Goal: Task Accomplishment & Management: Use online tool/utility

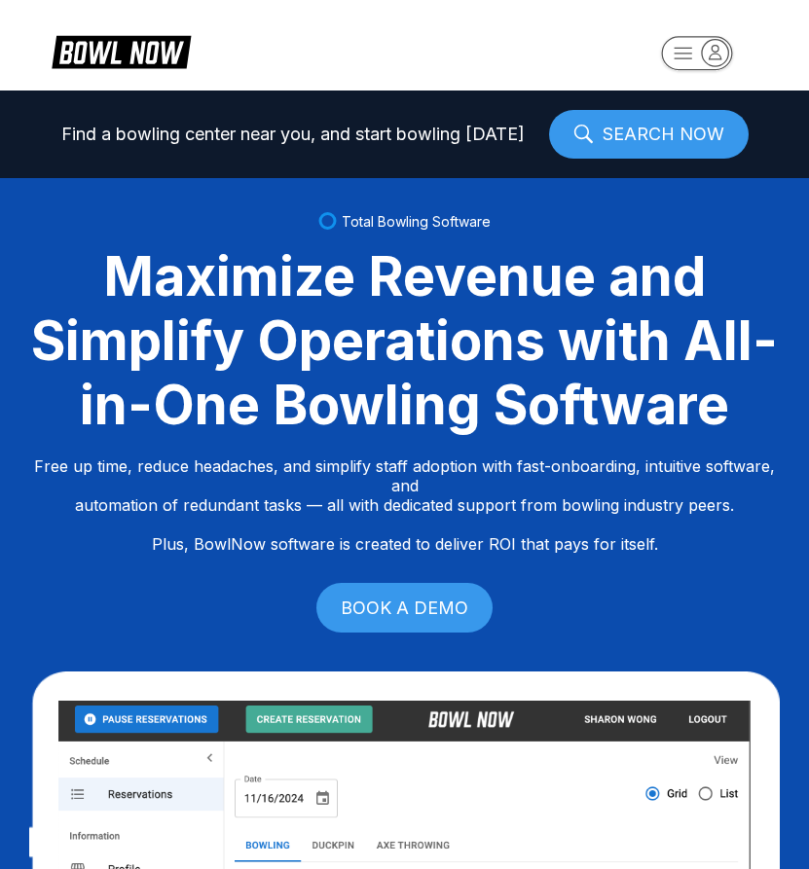
click at [716, 44] on icon "button" at bounding box center [715, 52] width 26 height 26
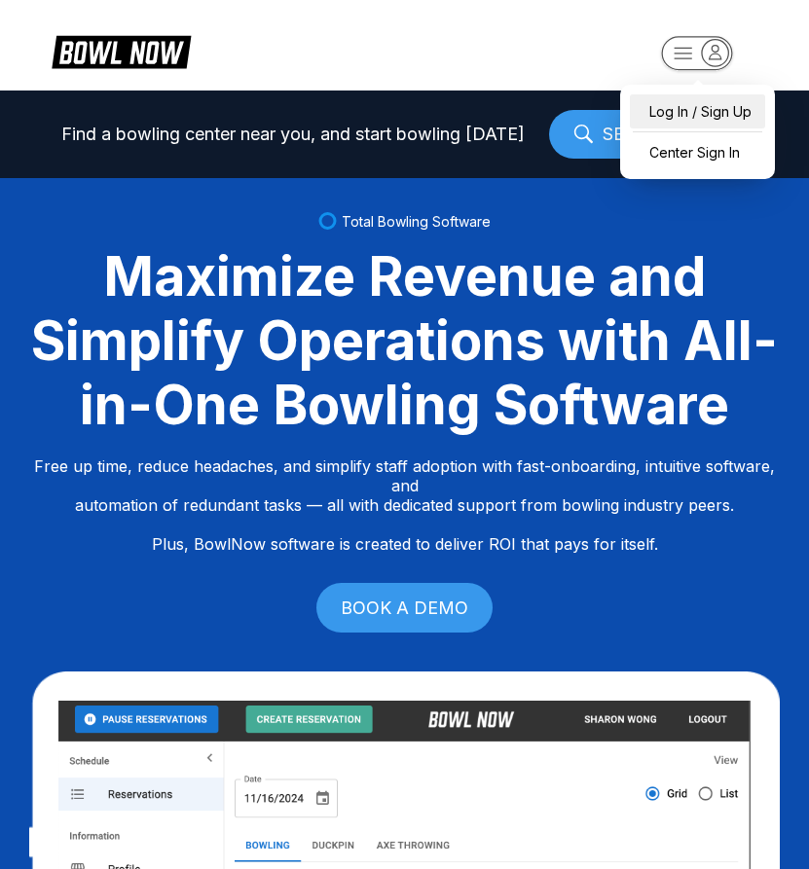
click at [664, 114] on div "Log In / Sign Up" at bounding box center [697, 111] width 135 height 34
select select "**"
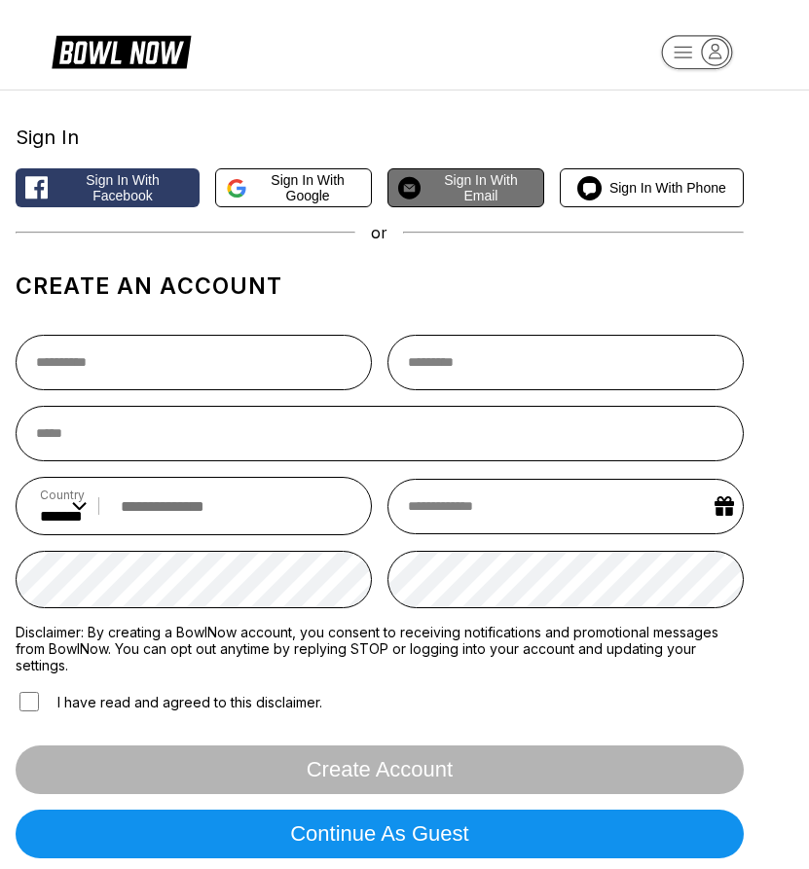
click at [496, 187] on span "Sign in with Email" at bounding box center [480, 187] width 105 height 31
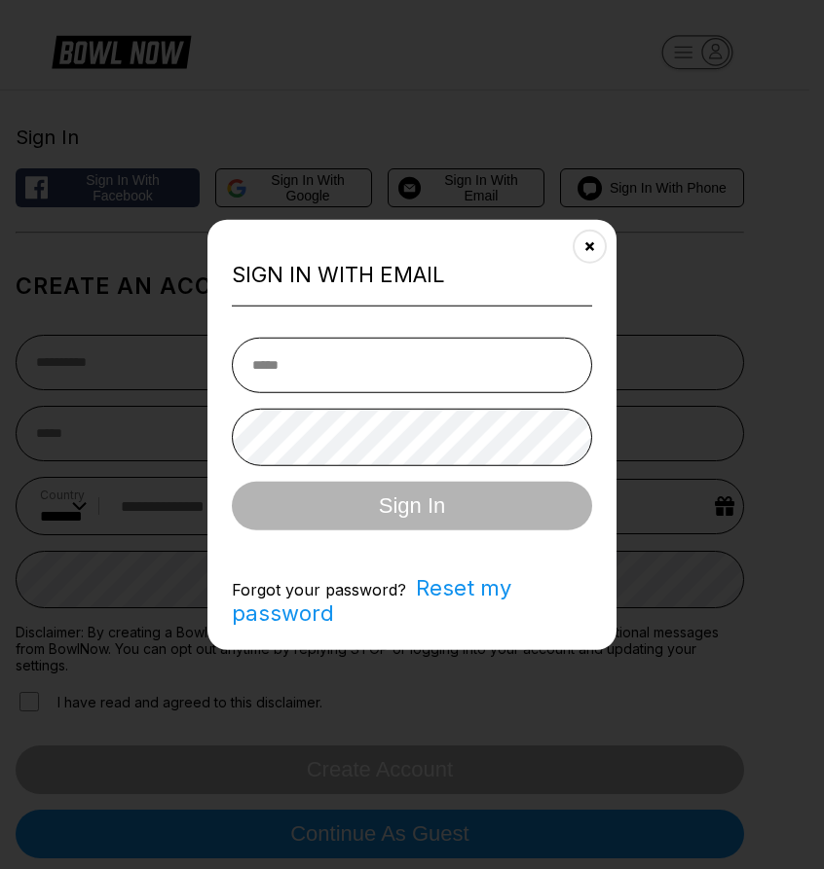
click at [354, 369] on input "email" at bounding box center [412, 365] width 360 height 55
type input "**********"
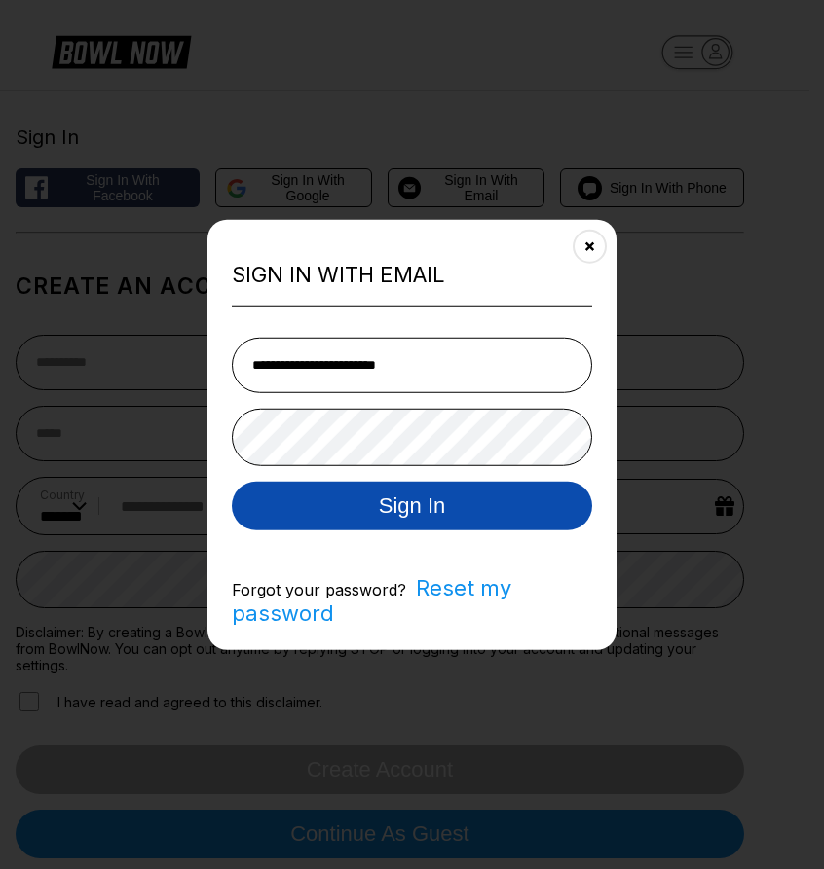
click at [417, 498] on button "Sign In" at bounding box center [412, 506] width 360 height 49
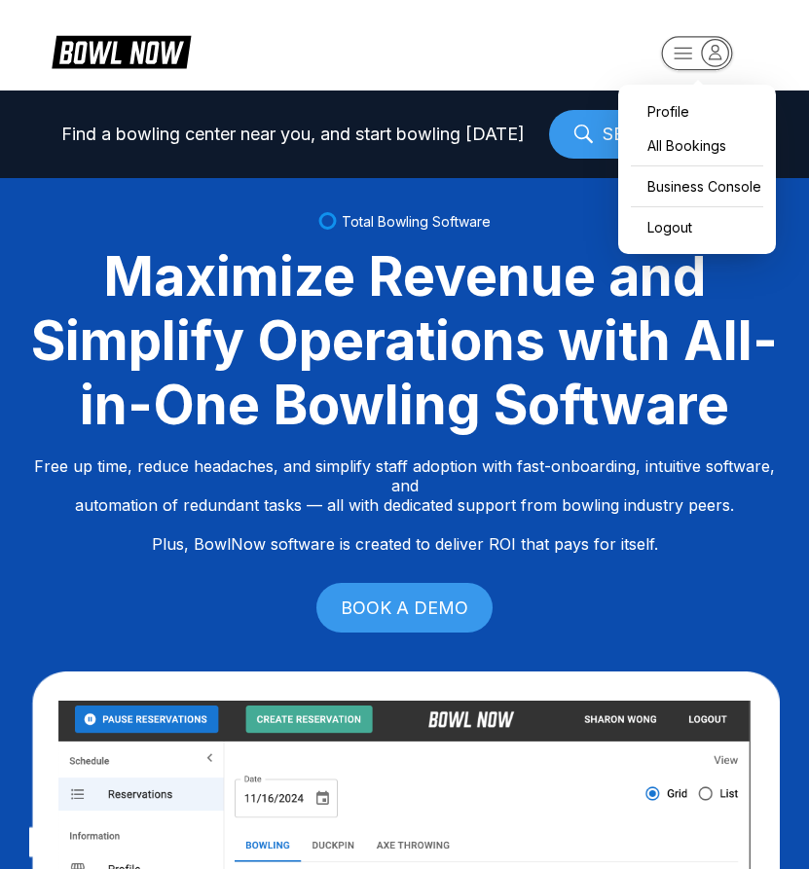
click at [711, 51] on icon "button" at bounding box center [715, 52] width 26 height 26
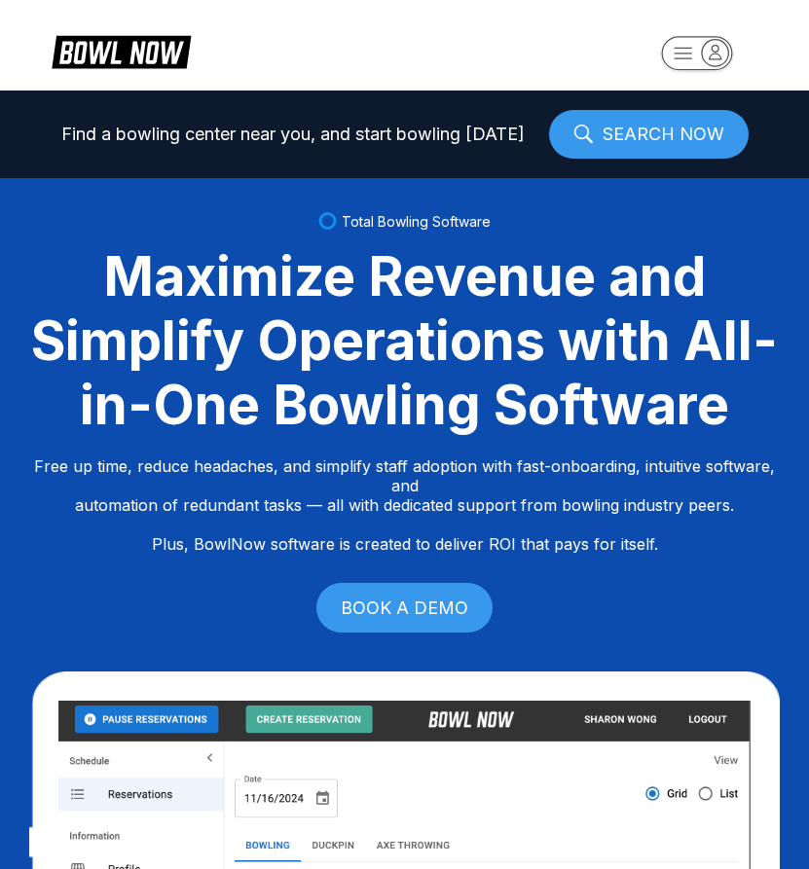
click at [716, 58] on icon "button" at bounding box center [716, 52] width 12 height 14
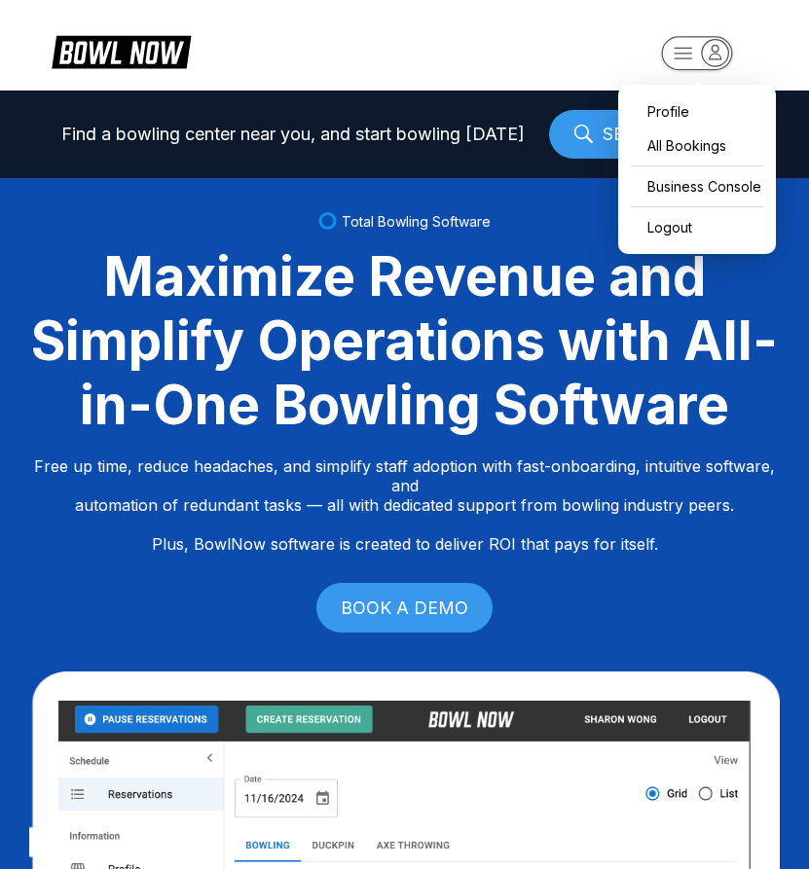
click at [691, 47] on rect "button" at bounding box center [696, 53] width 71 height 34
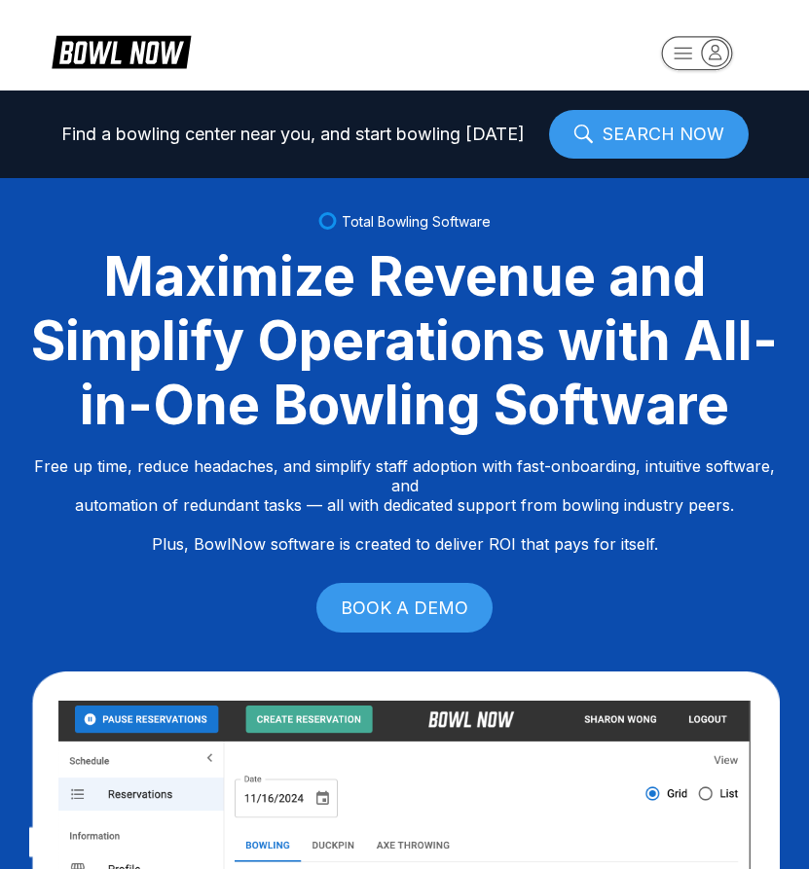
click at [722, 59] on icon "button" at bounding box center [715, 52] width 26 height 26
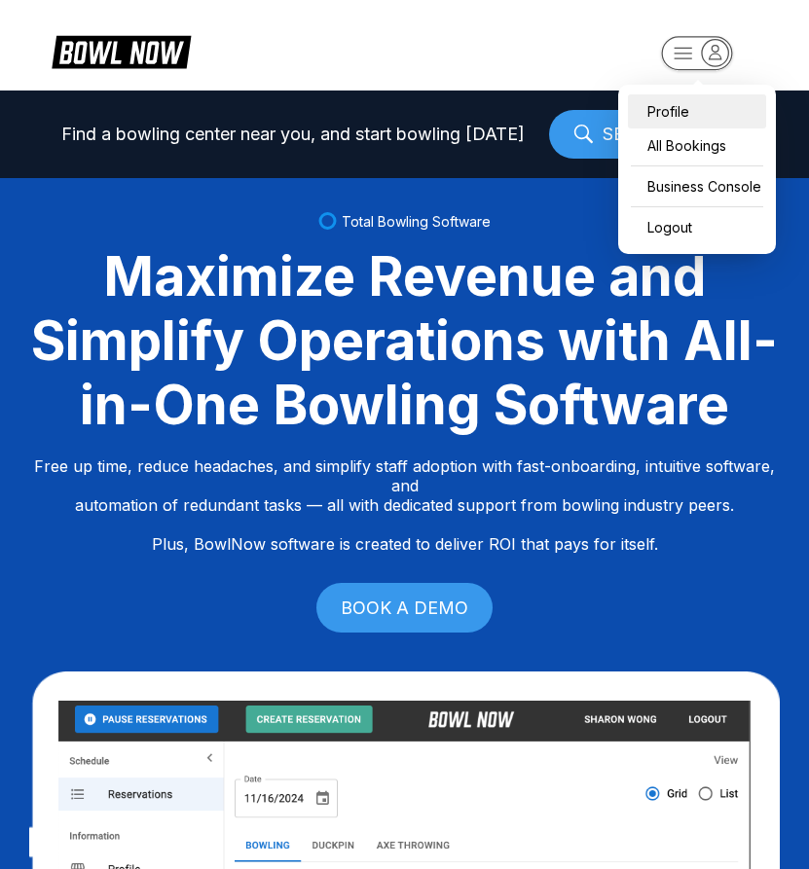
click at [660, 108] on div "Profile" at bounding box center [697, 111] width 138 height 34
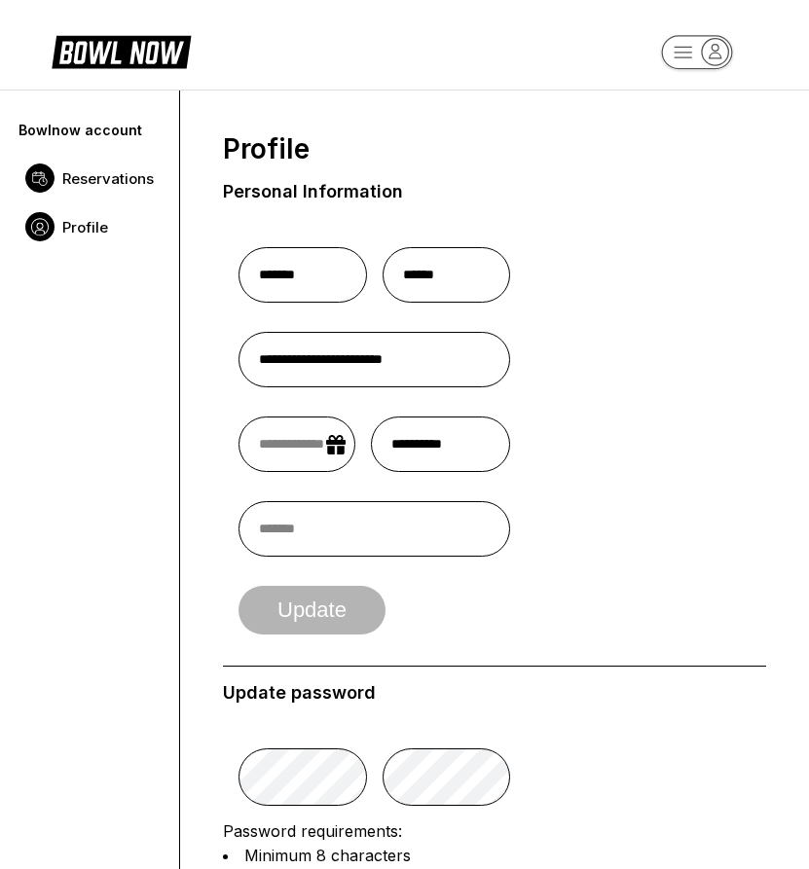
click at [125, 175] on span "Reservations" at bounding box center [108, 178] width 92 height 18
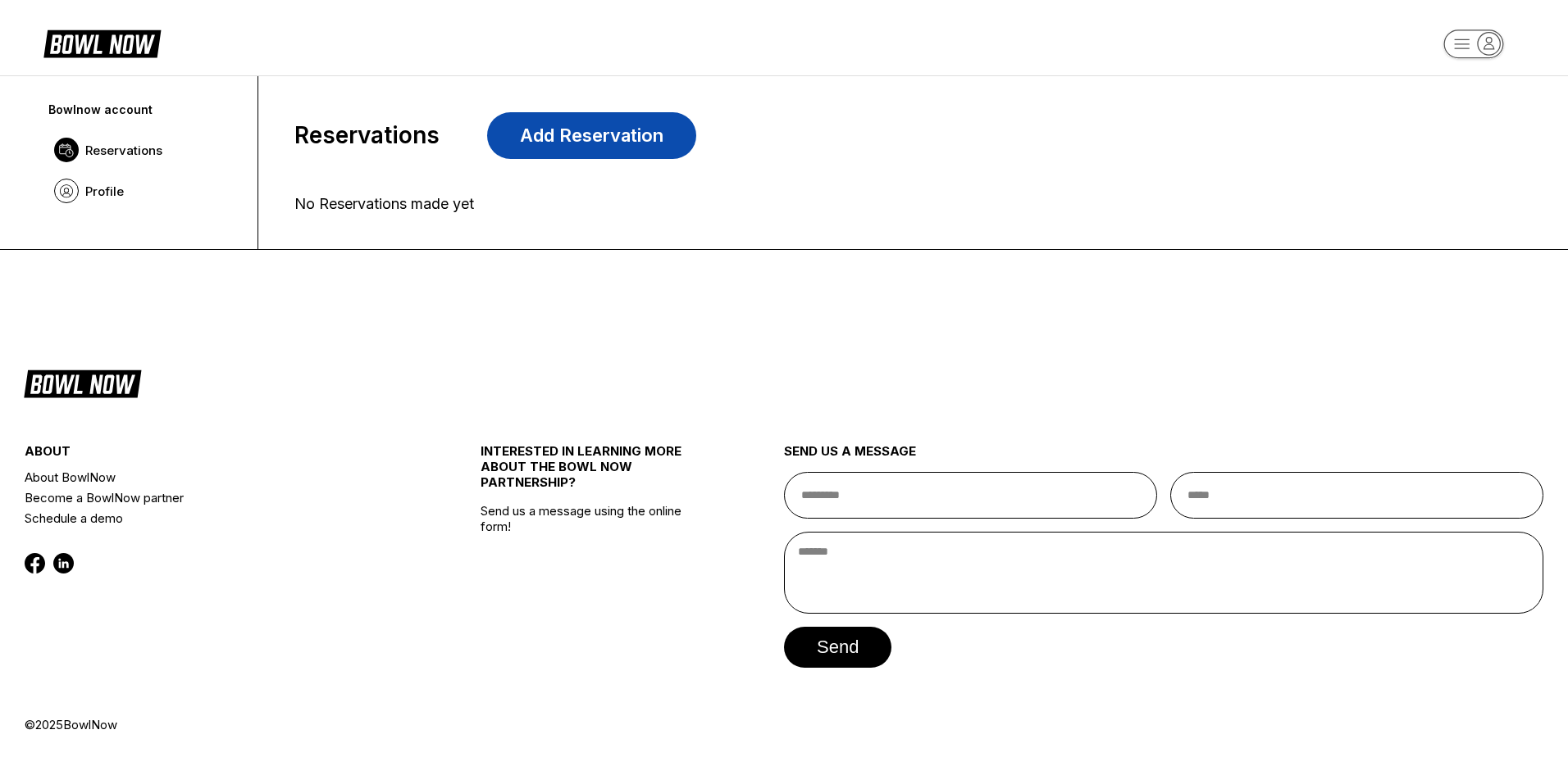
click at [527, 136] on link "Add Reservation" at bounding box center [591, 135] width 209 height 46
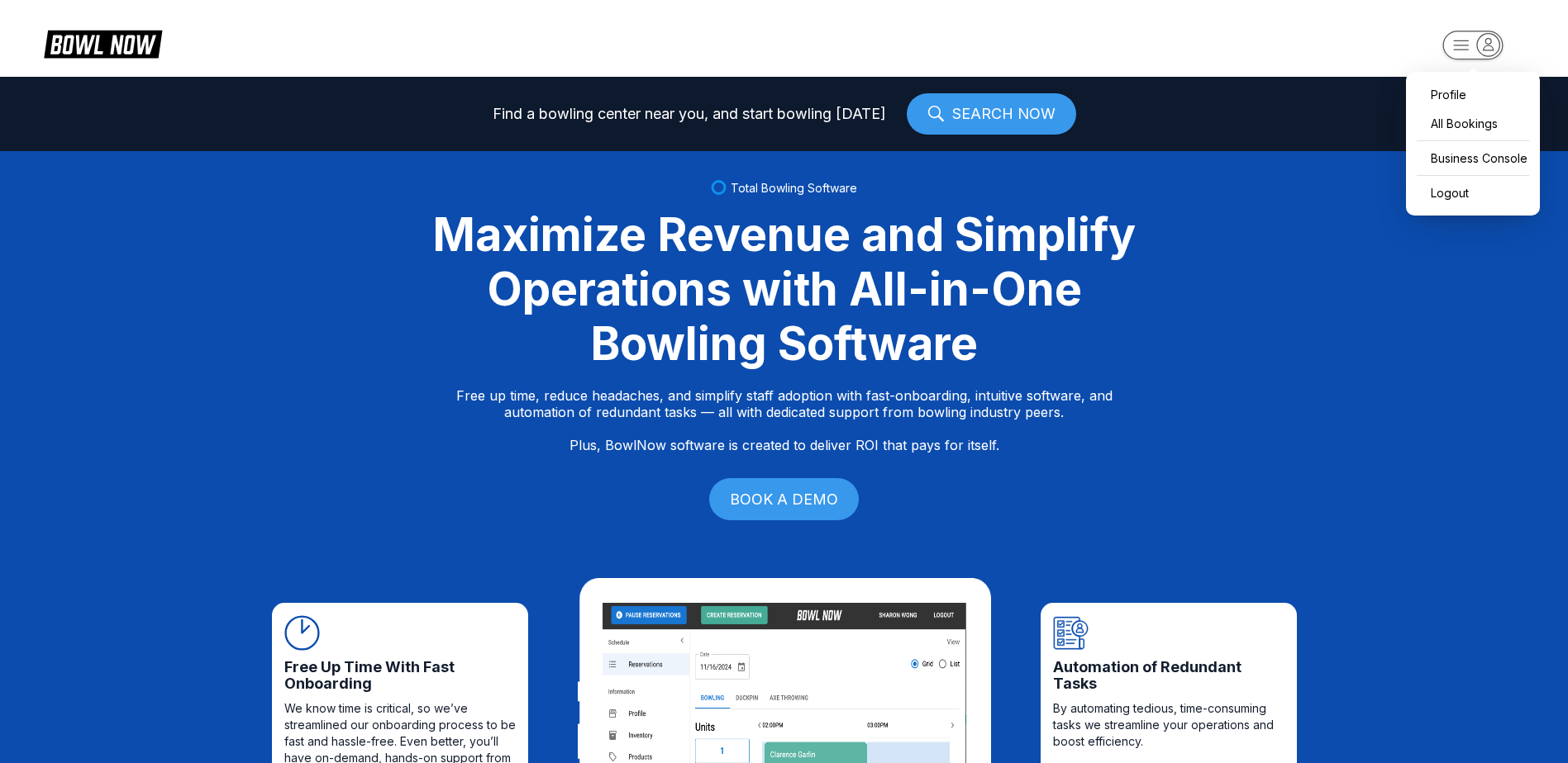
click at [686, 48] on rect "button" at bounding box center [1472, 45] width 60 height 29
click at [686, 156] on div "Business Console" at bounding box center [1473, 158] width 117 height 29
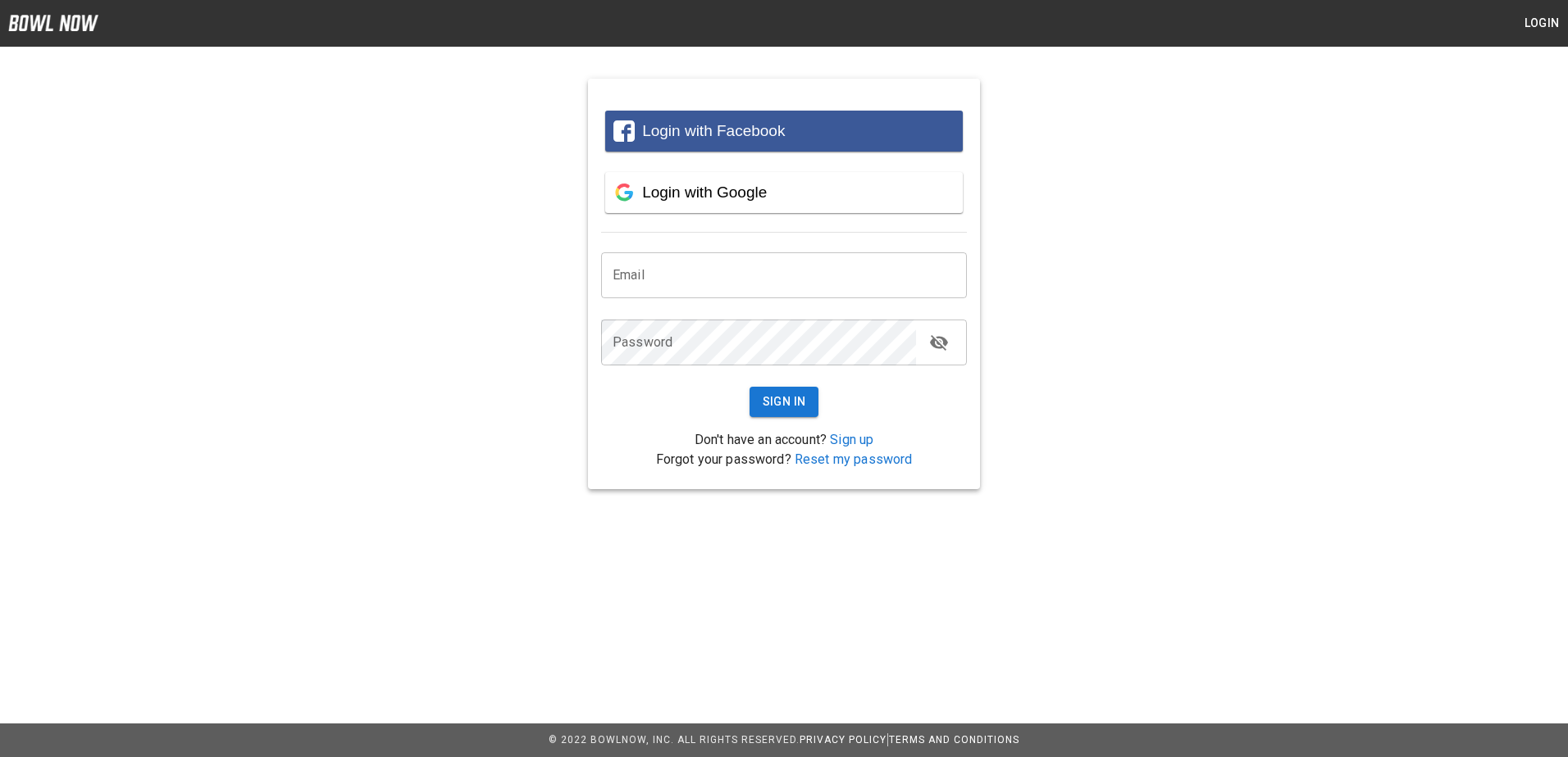
click at [650, 290] on input "email" at bounding box center [784, 275] width 366 height 46
type input "**********"
click at [795, 397] on button "Sign In" at bounding box center [784, 402] width 70 height 30
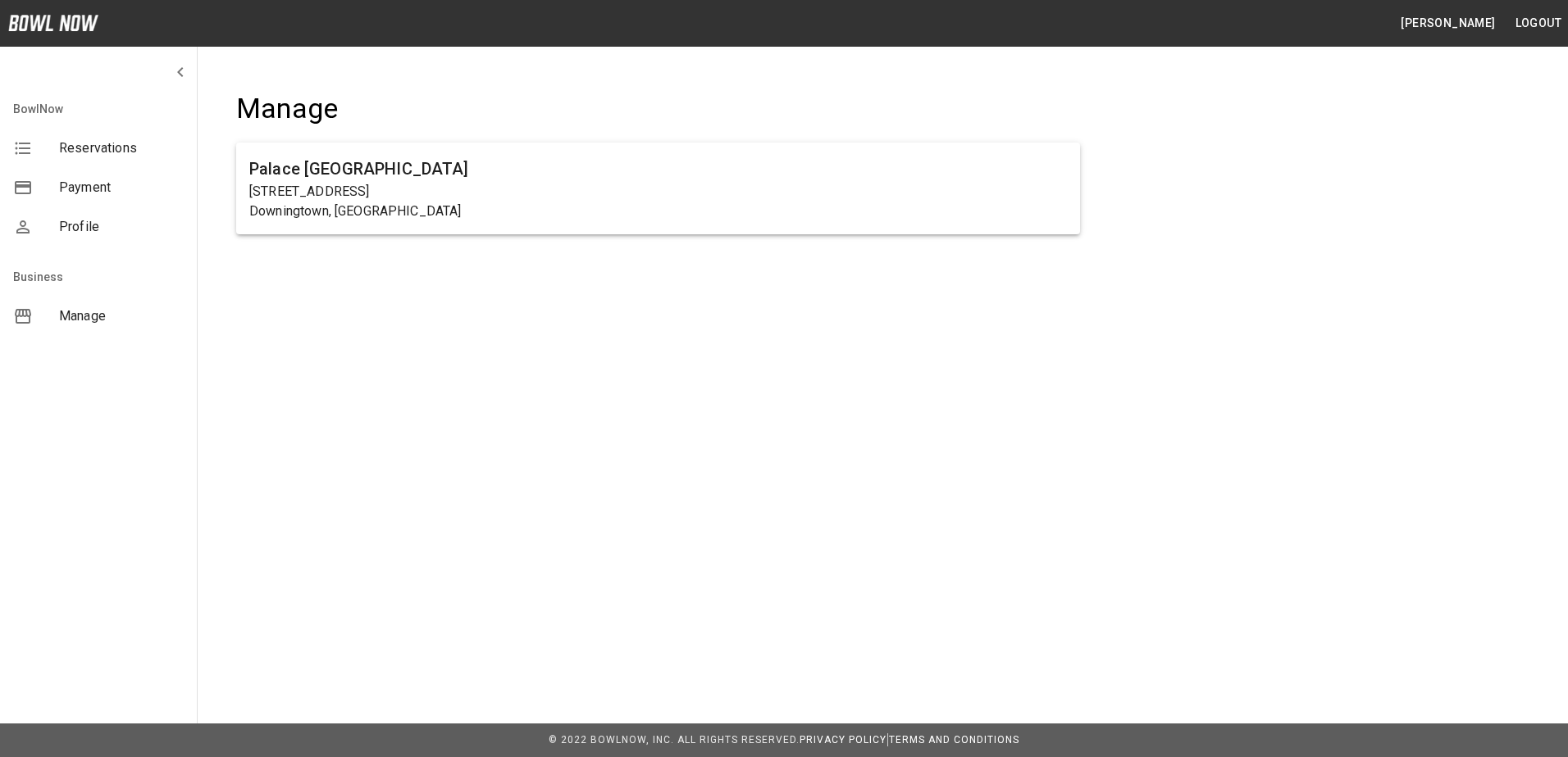
click at [105, 145] on span "Reservations" at bounding box center [121, 148] width 125 height 19
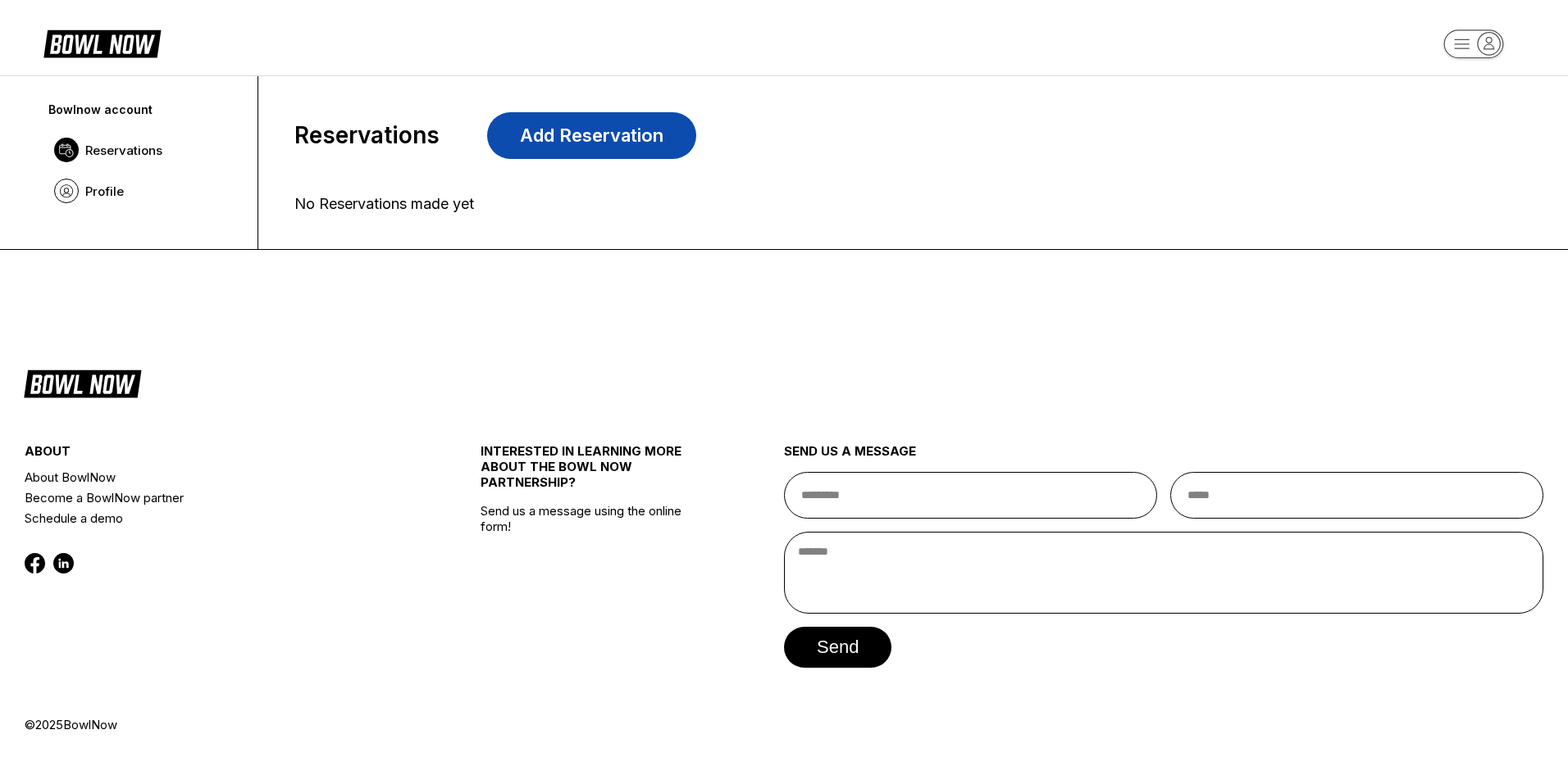
click at [560, 134] on link "Add Reservation" at bounding box center [591, 135] width 209 height 46
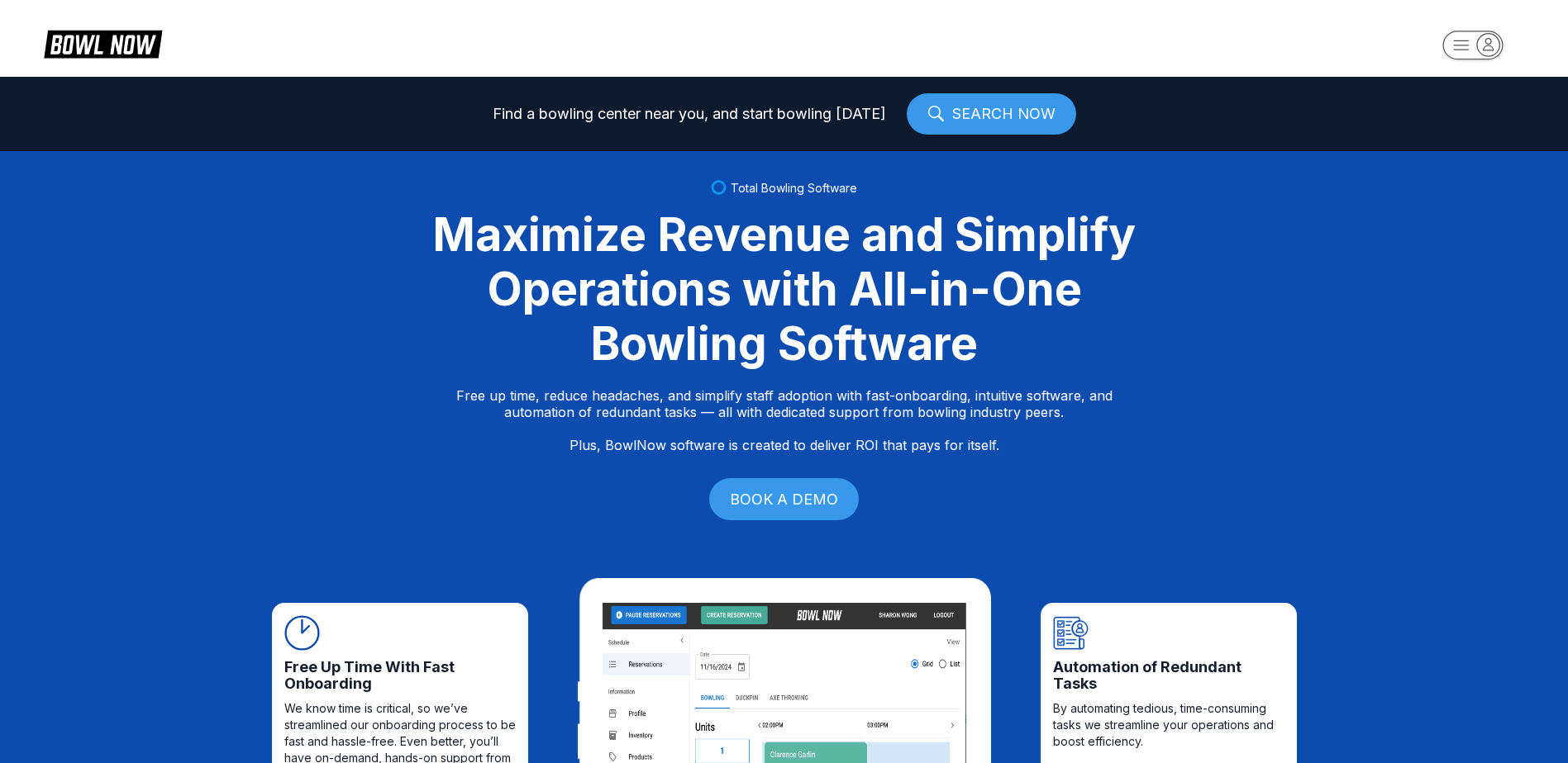
click at [97, 37] on icon at bounding box center [115, 45] width 42 height 19
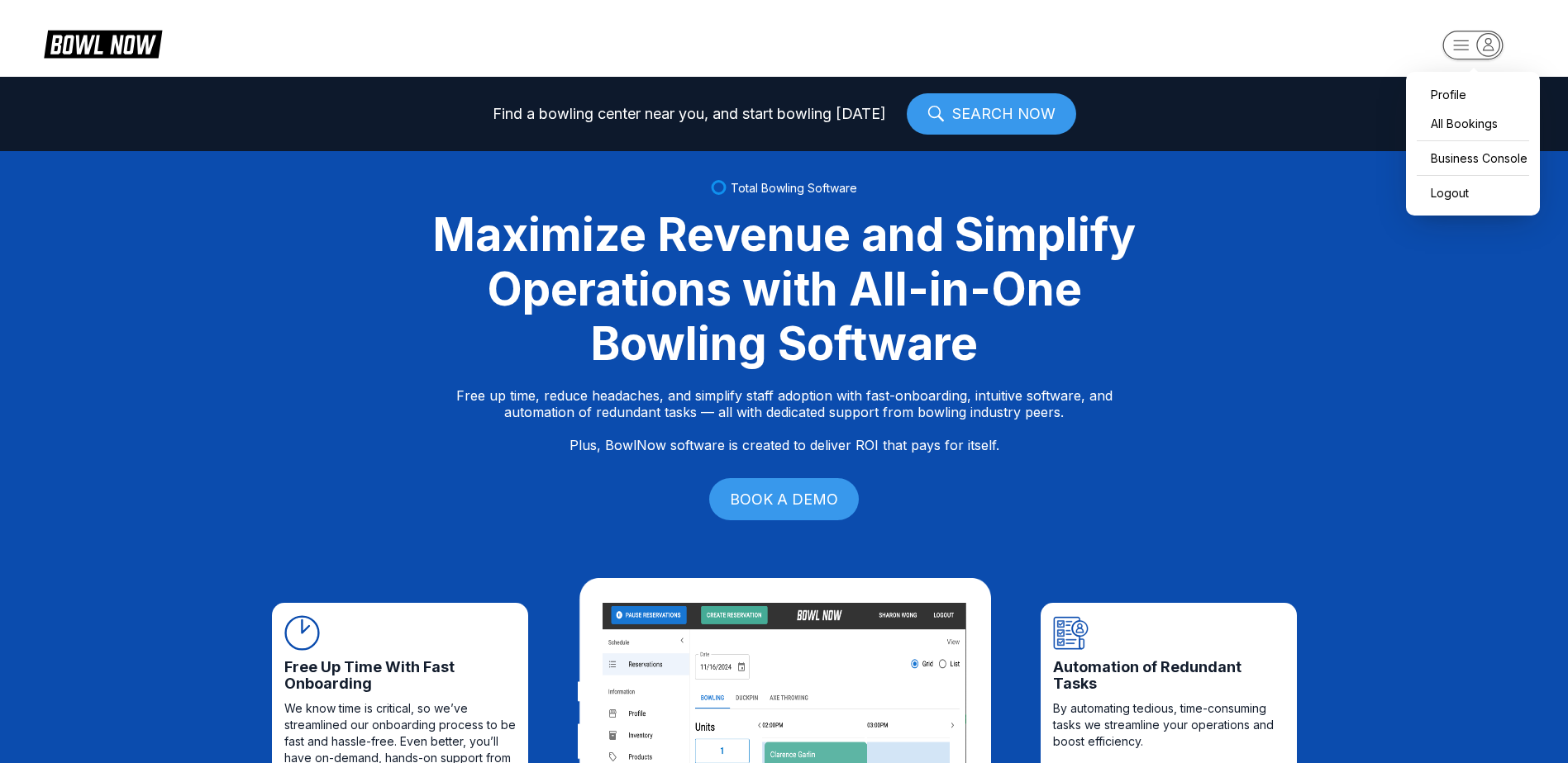
click at [1476, 42] on rect "button" at bounding box center [1472, 45] width 60 height 29
click at [1473, 155] on div "Business Console" at bounding box center [1473, 158] width 117 height 29
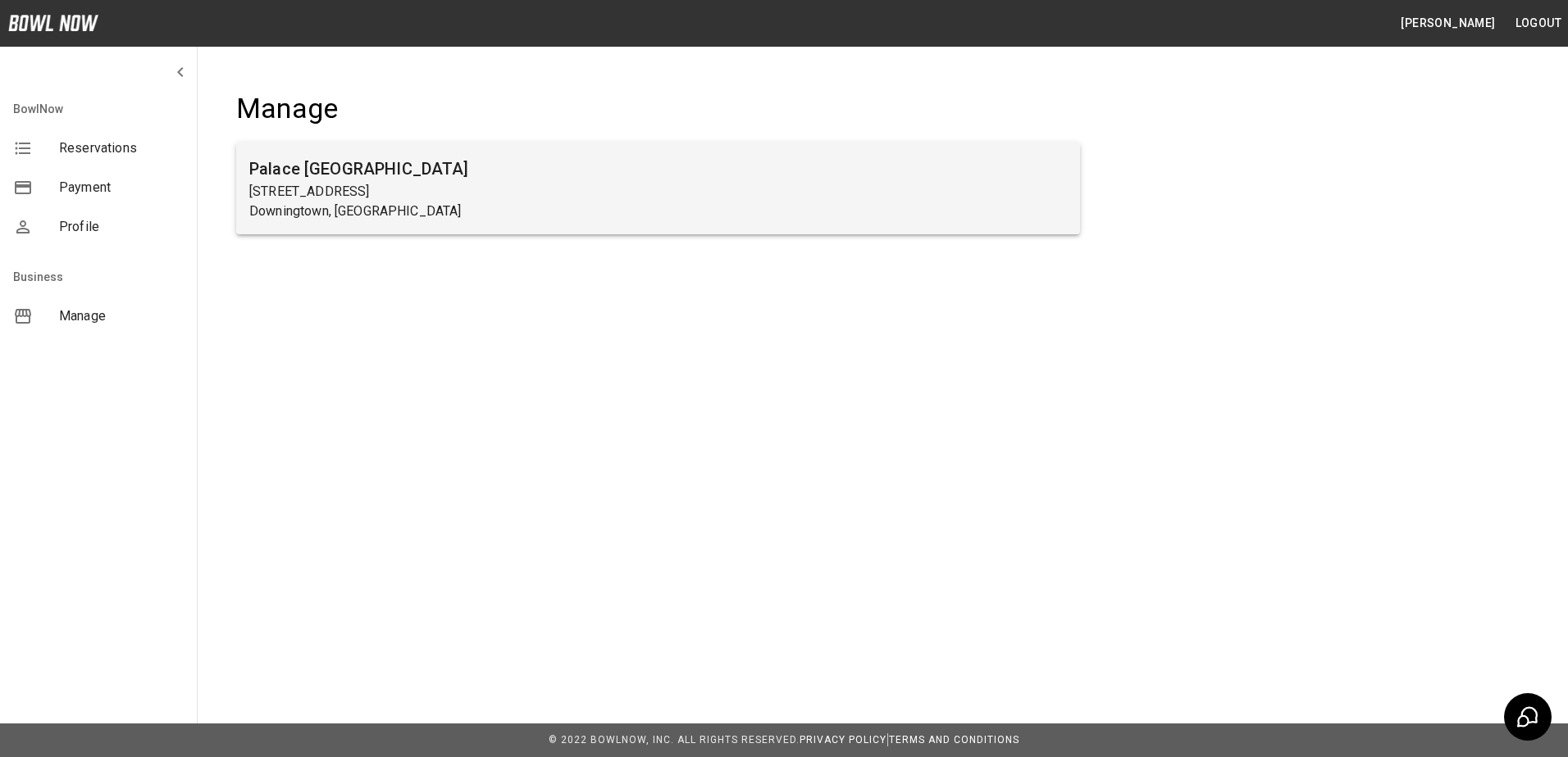
click at [386, 162] on h6 "Palace [GEOGRAPHIC_DATA]" at bounding box center [658, 168] width 818 height 26
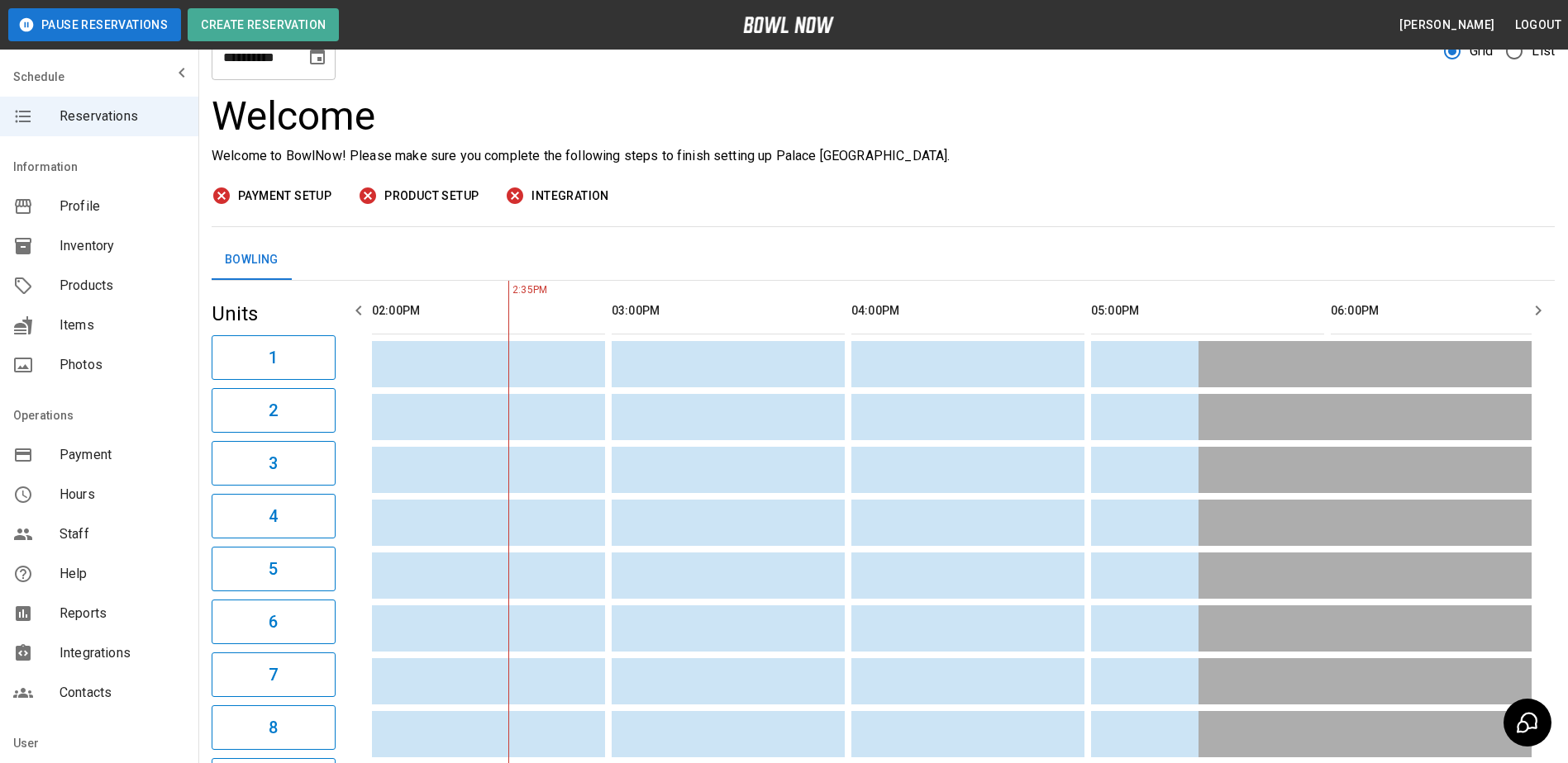
scroll to position [41, 0]
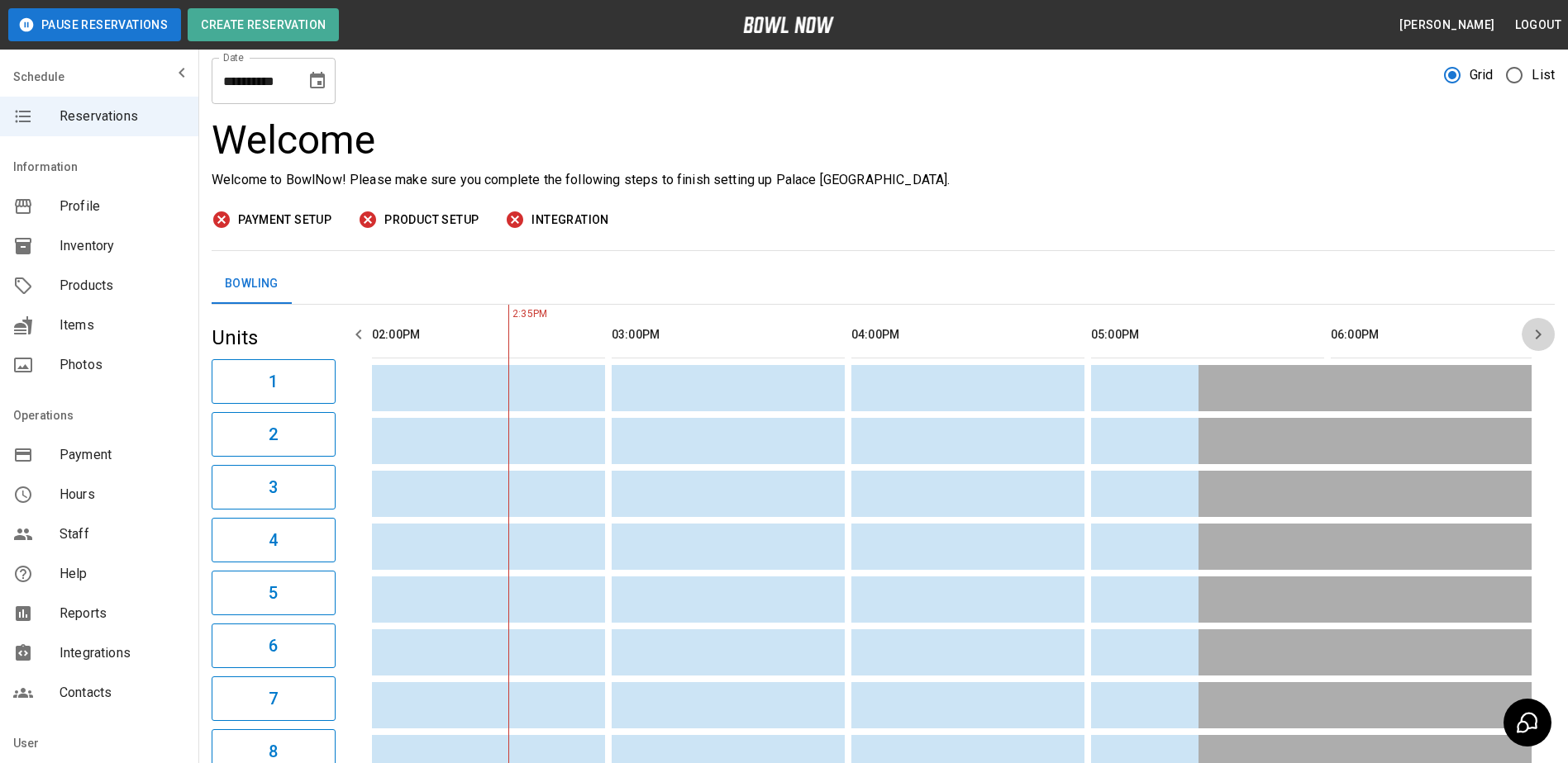
click at [1534, 338] on icon "button" at bounding box center [1537, 334] width 20 height 20
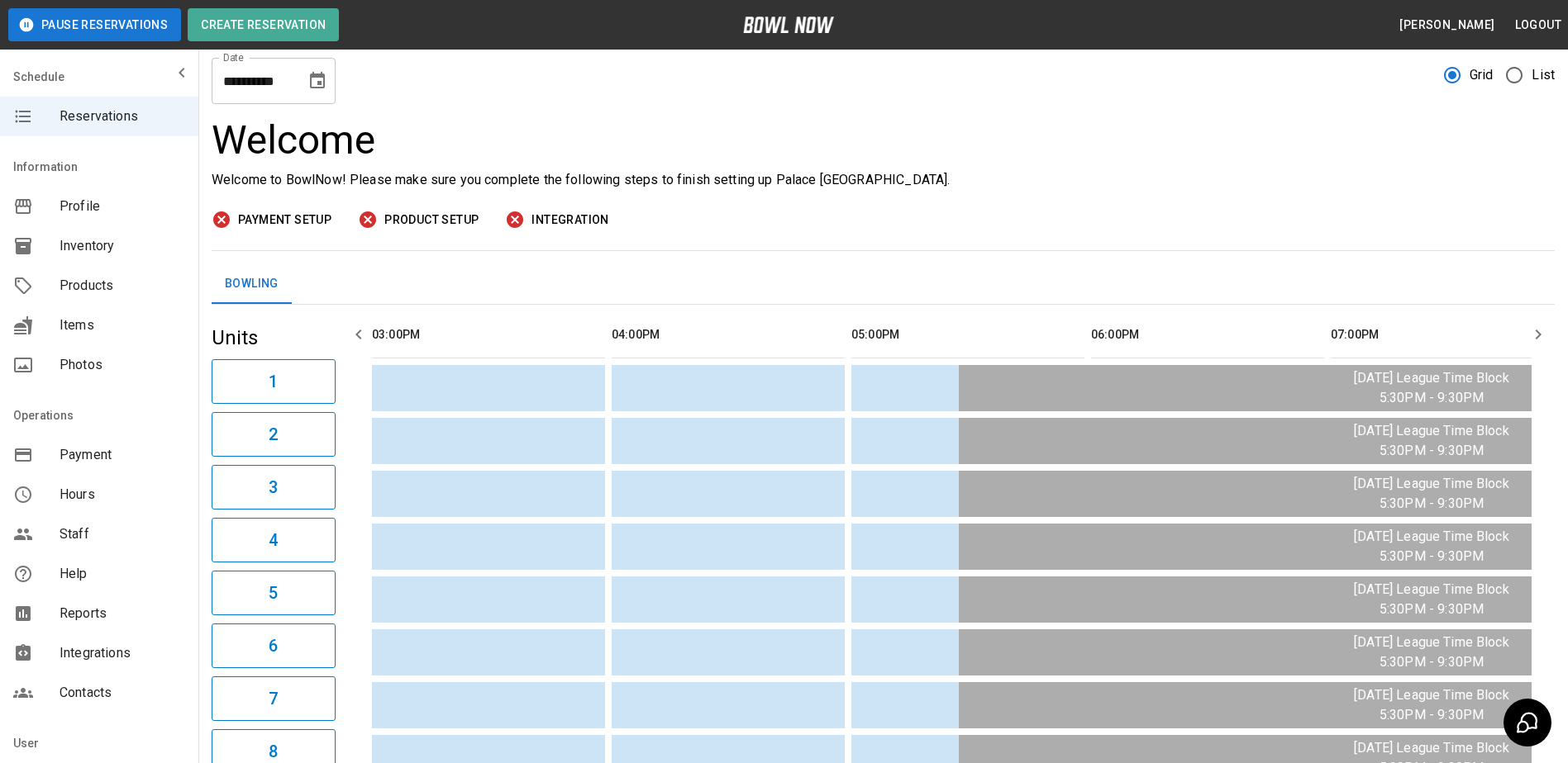
click at [1534, 338] on icon "button" at bounding box center [1537, 334] width 20 height 20
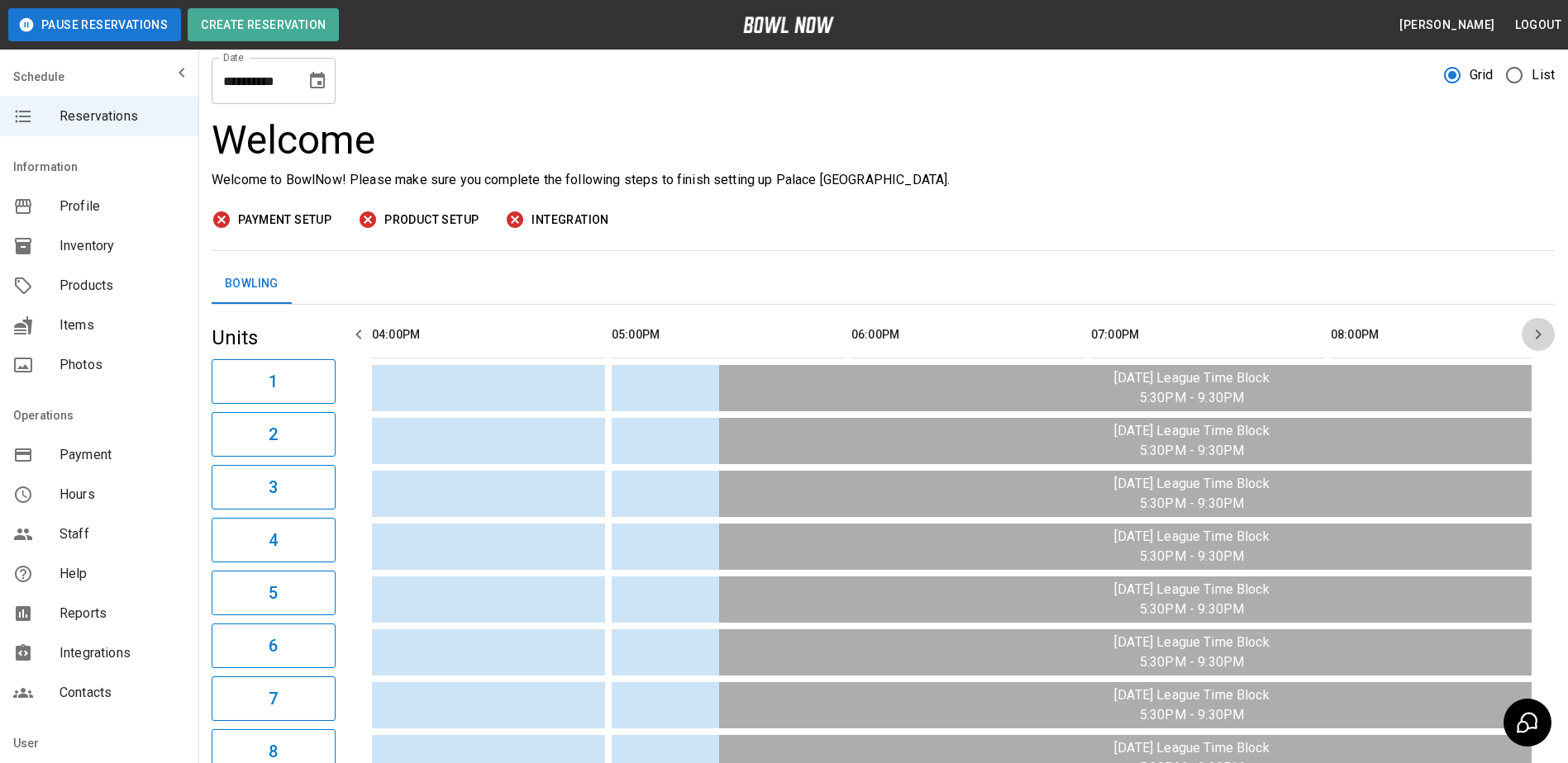
click at [1534, 338] on icon "button" at bounding box center [1537, 334] width 20 height 20
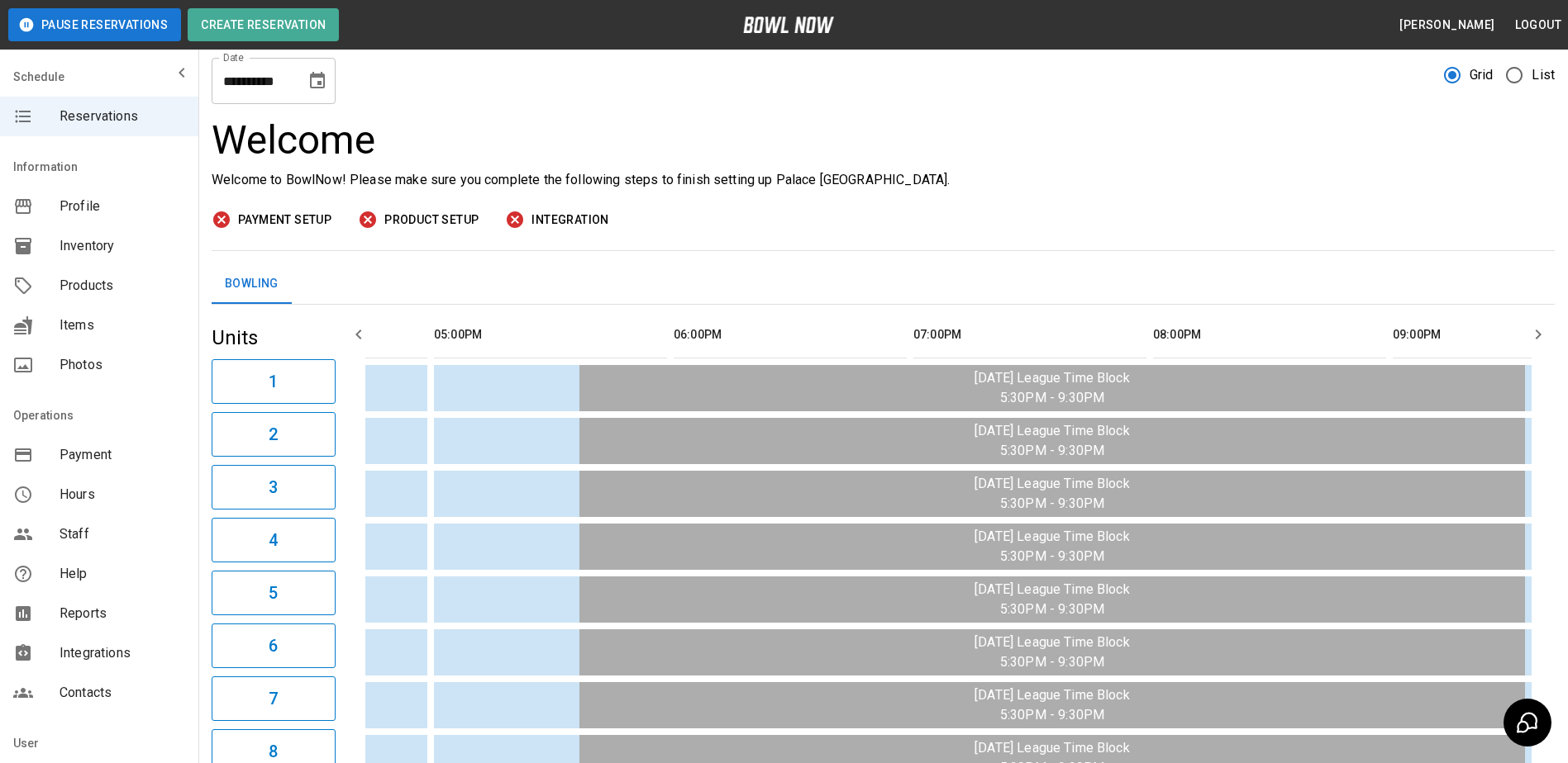
click at [1534, 338] on icon "button" at bounding box center [1537, 334] width 20 height 20
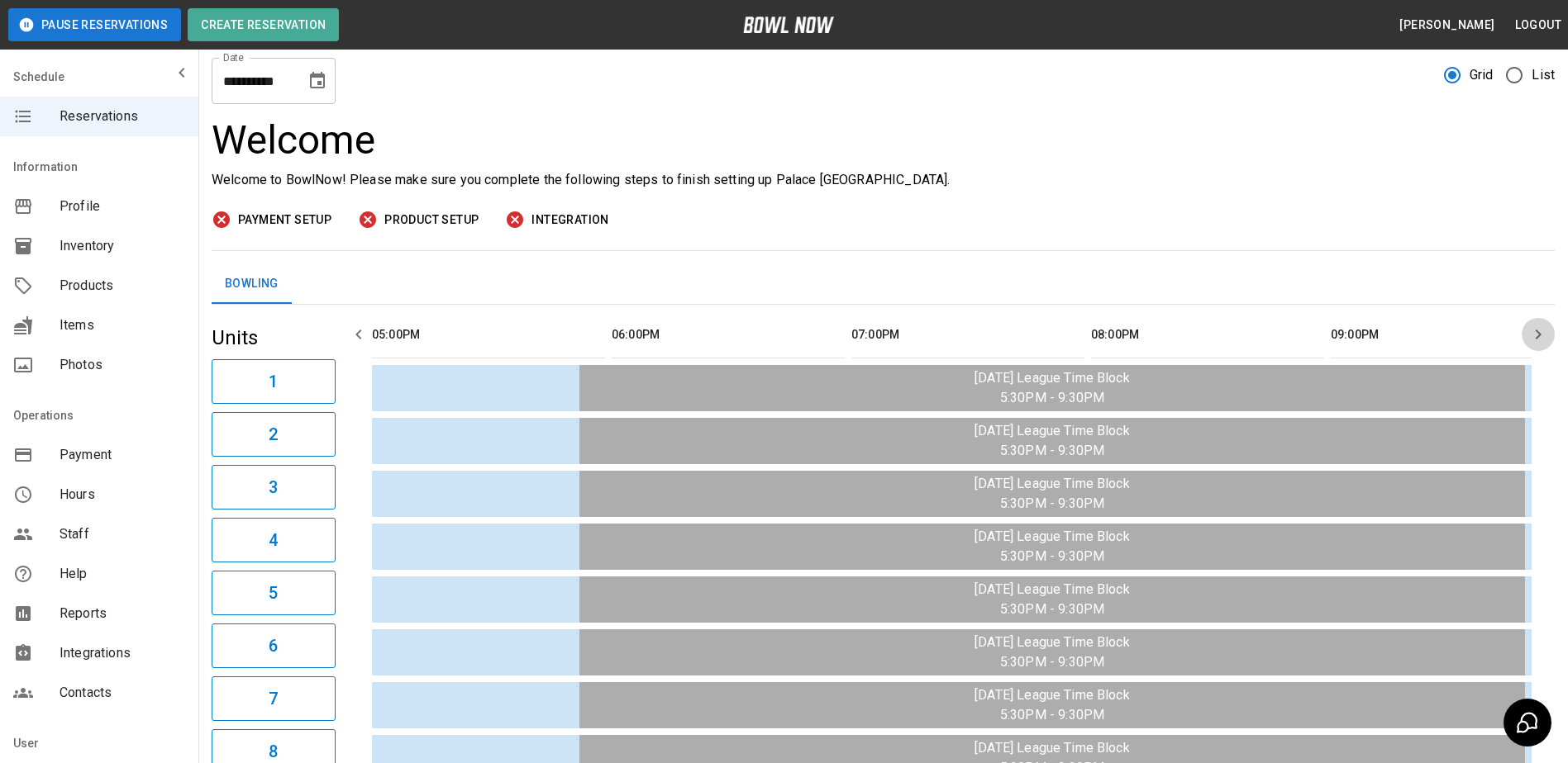
click at [1534, 338] on icon "button" at bounding box center [1537, 334] width 20 height 20
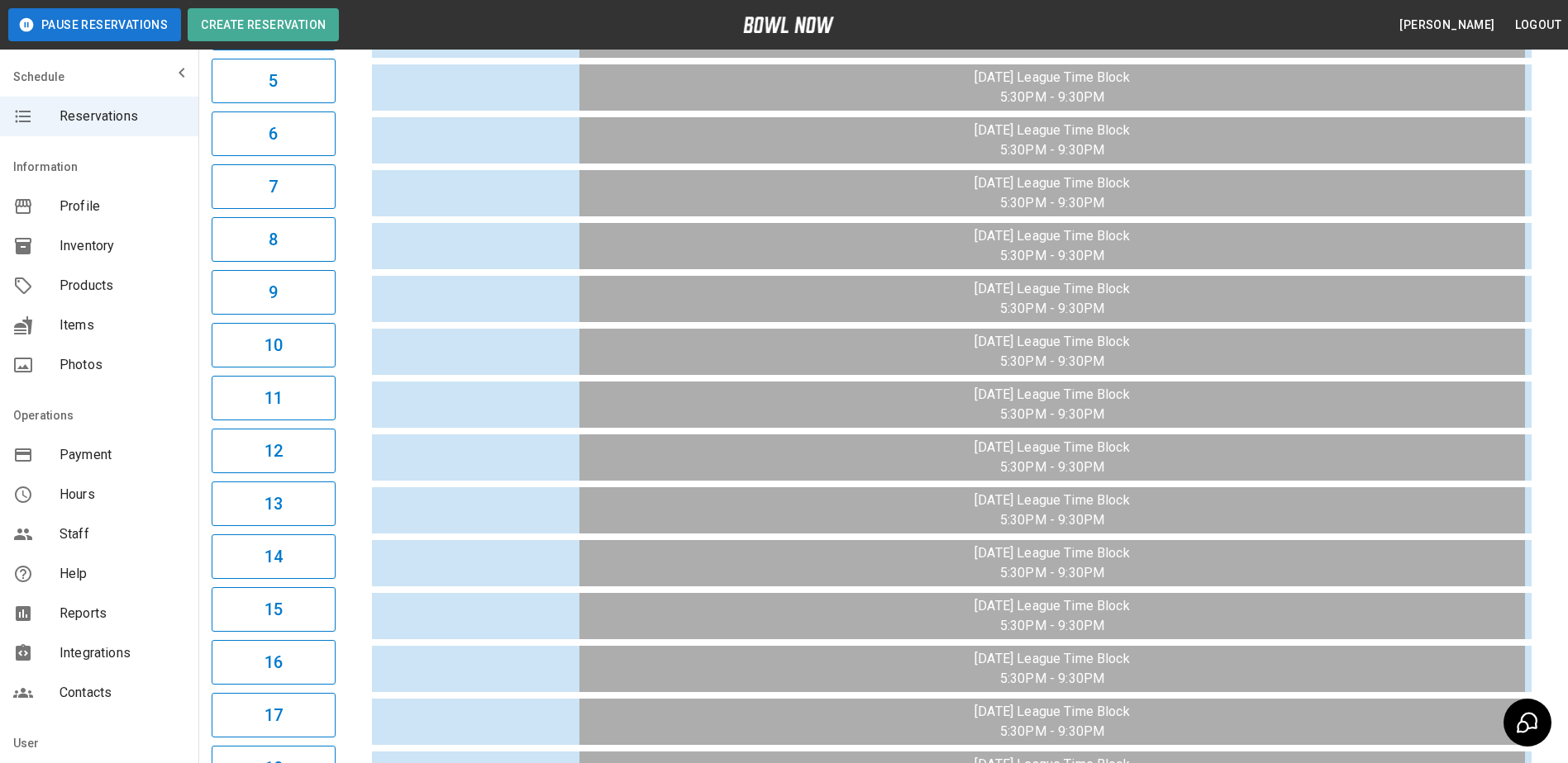
scroll to position [0, 0]
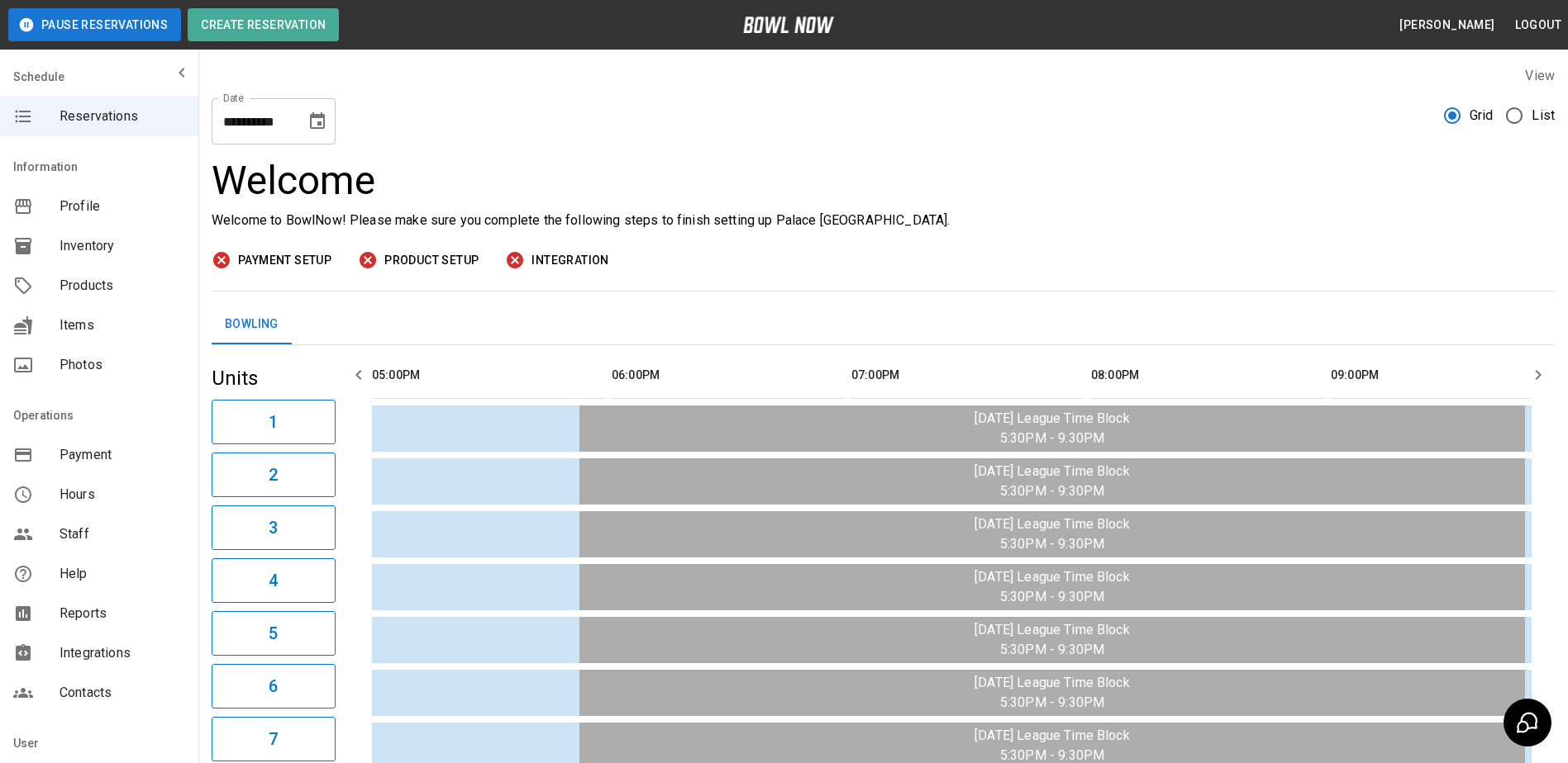
click at [315, 121] on icon "Choose date, selected date is Aug 13, 2025" at bounding box center [317, 121] width 20 height 20
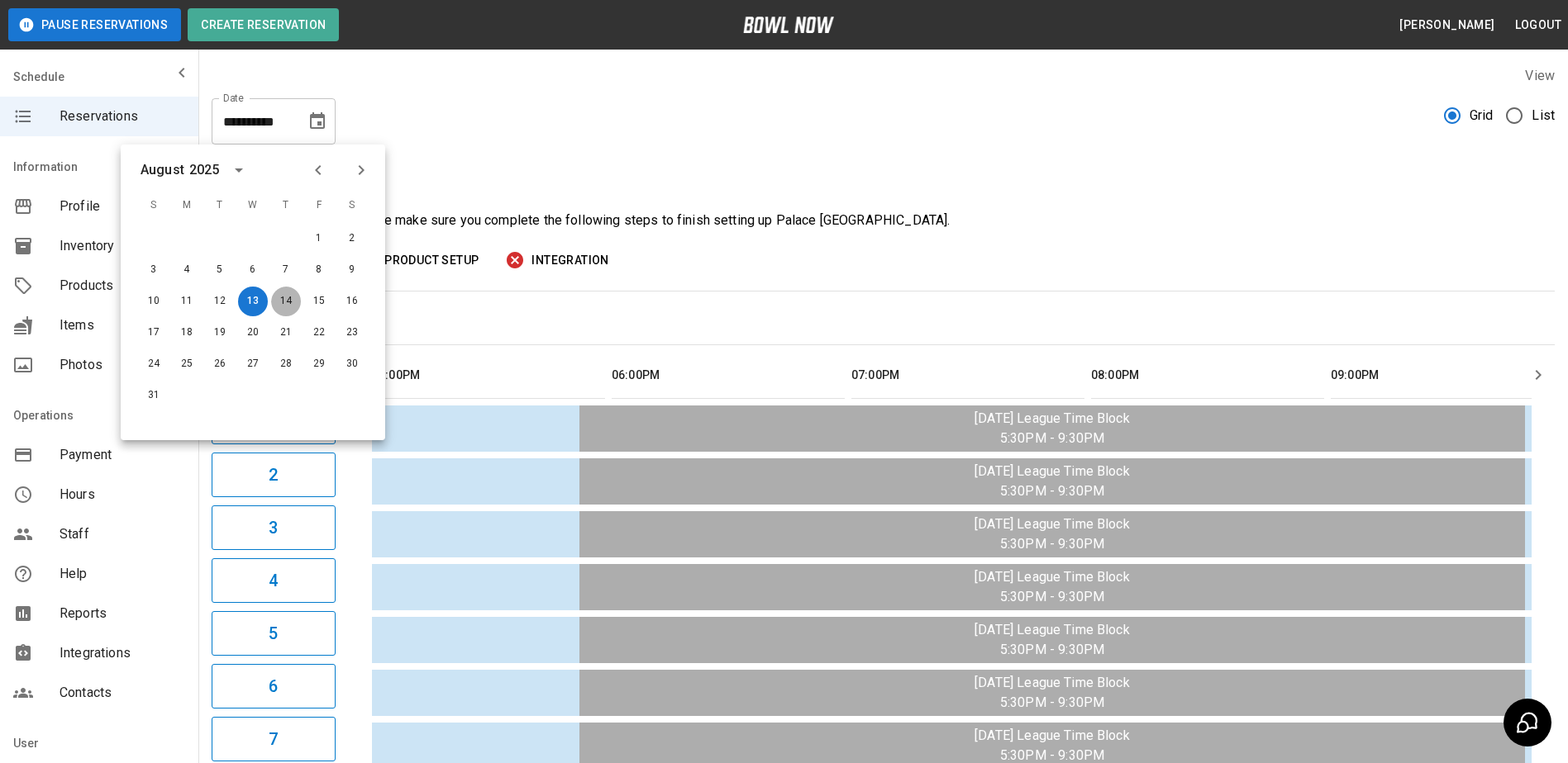
click at [283, 302] on button "14" at bounding box center [285, 301] width 30 height 30
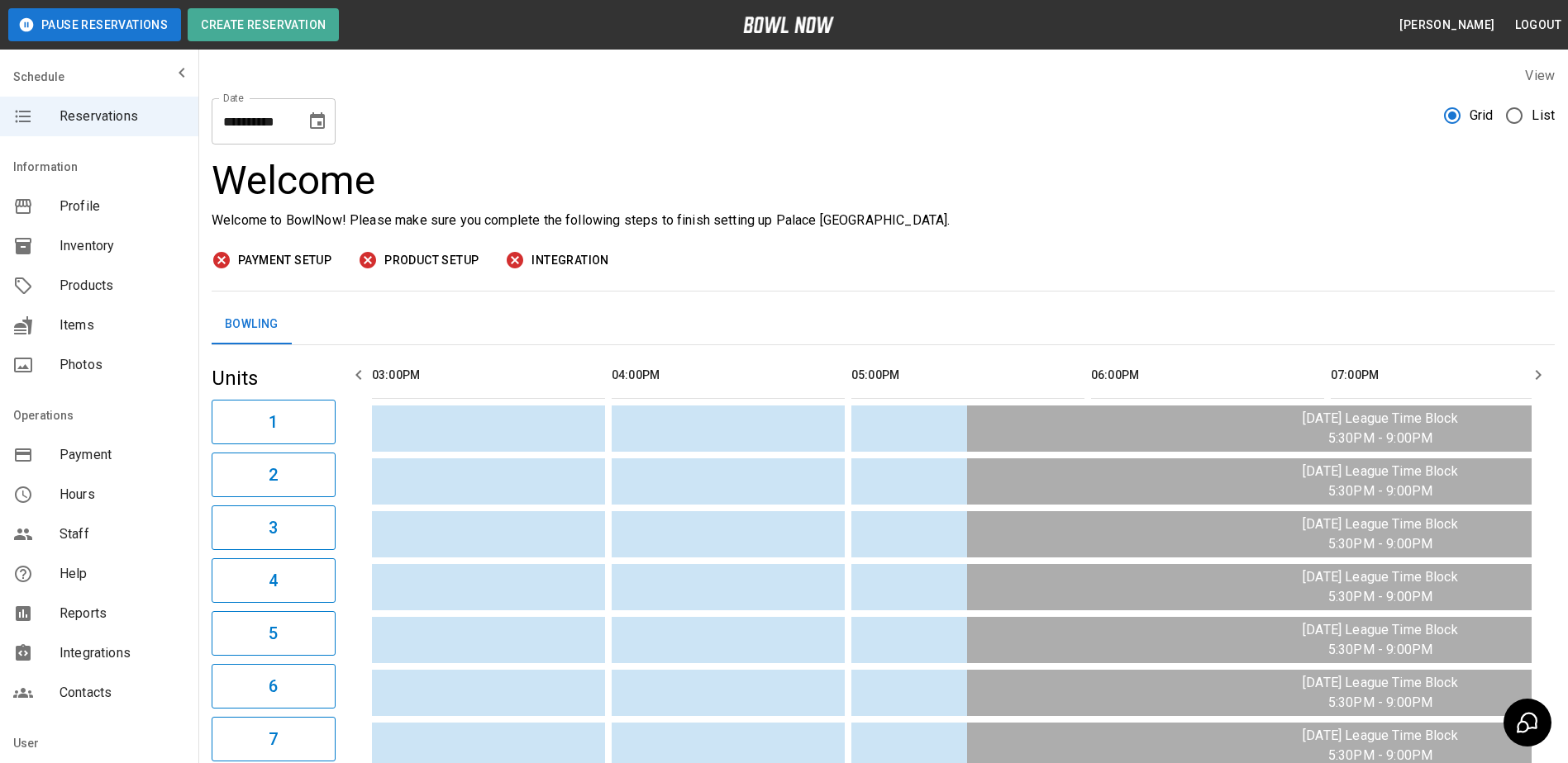
click at [314, 115] on icon "Choose date, selected date is Aug 14, 2025" at bounding box center [318, 120] width 15 height 16
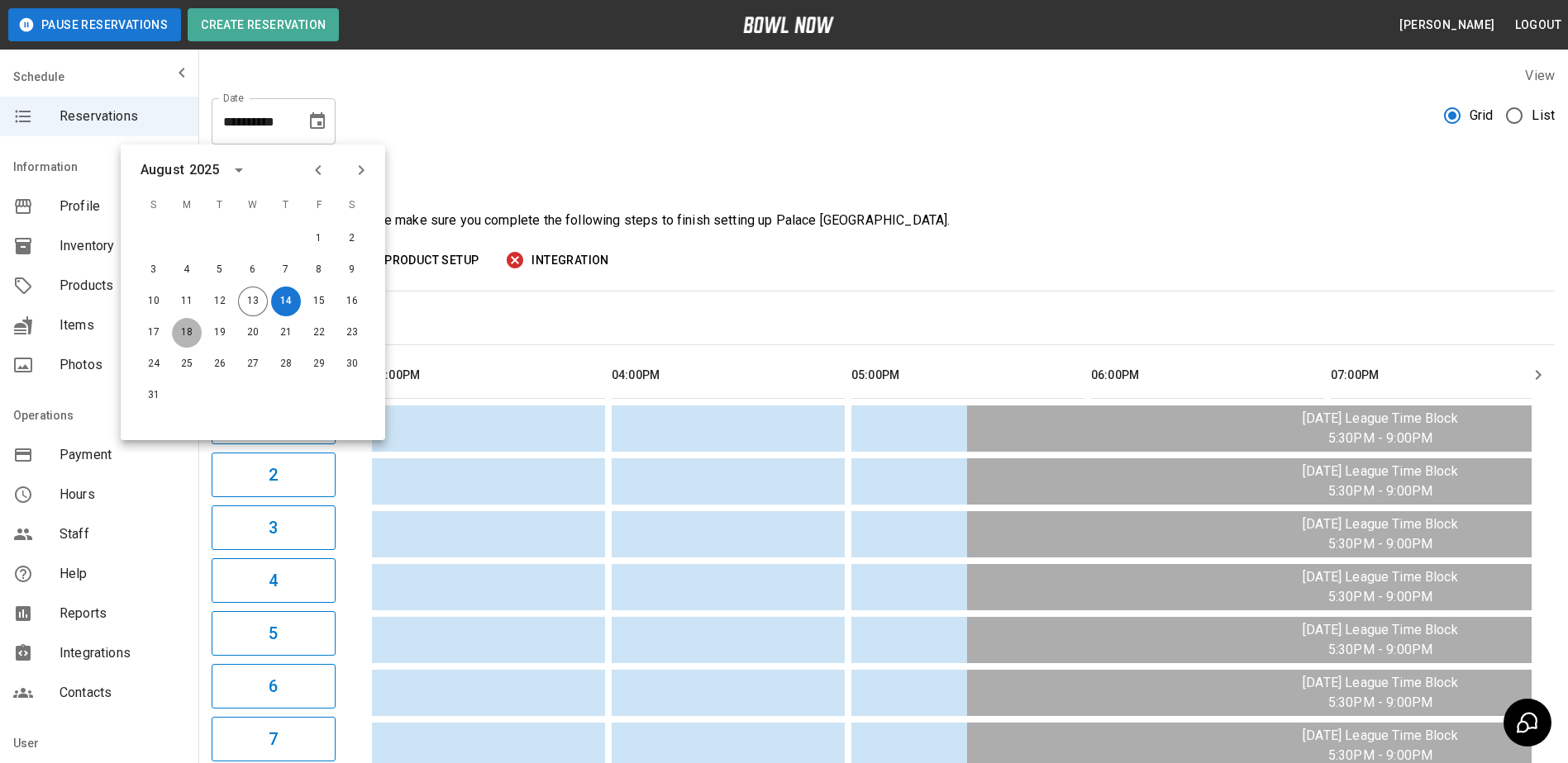
click at [184, 332] on button "18" at bounding box center [186, 333] width 30 height 30
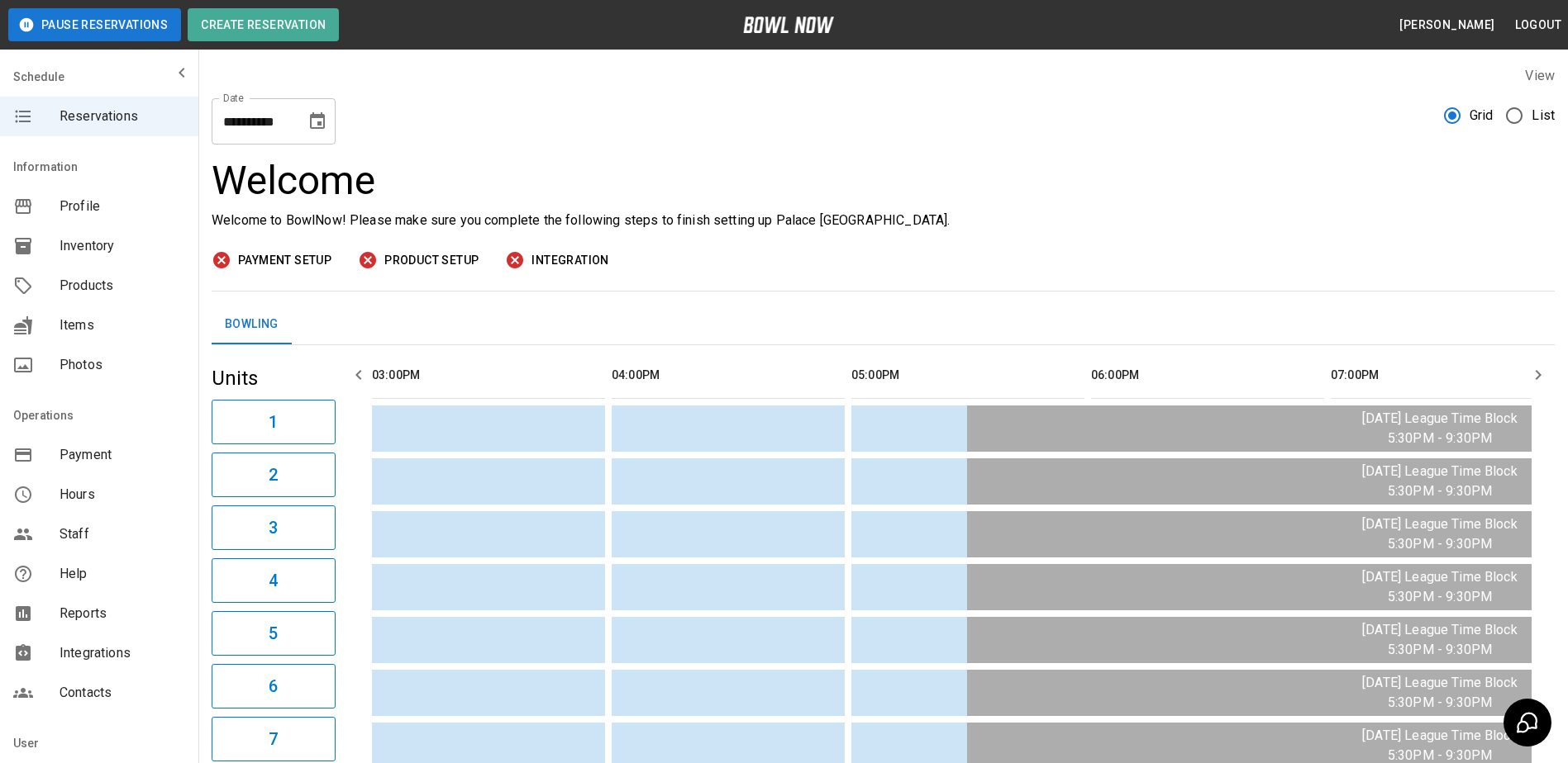
click at [312, 114] on icon "Choose date, selected date is Aug 18, 2025" at bounding box center [318, 120] width 15 height 16
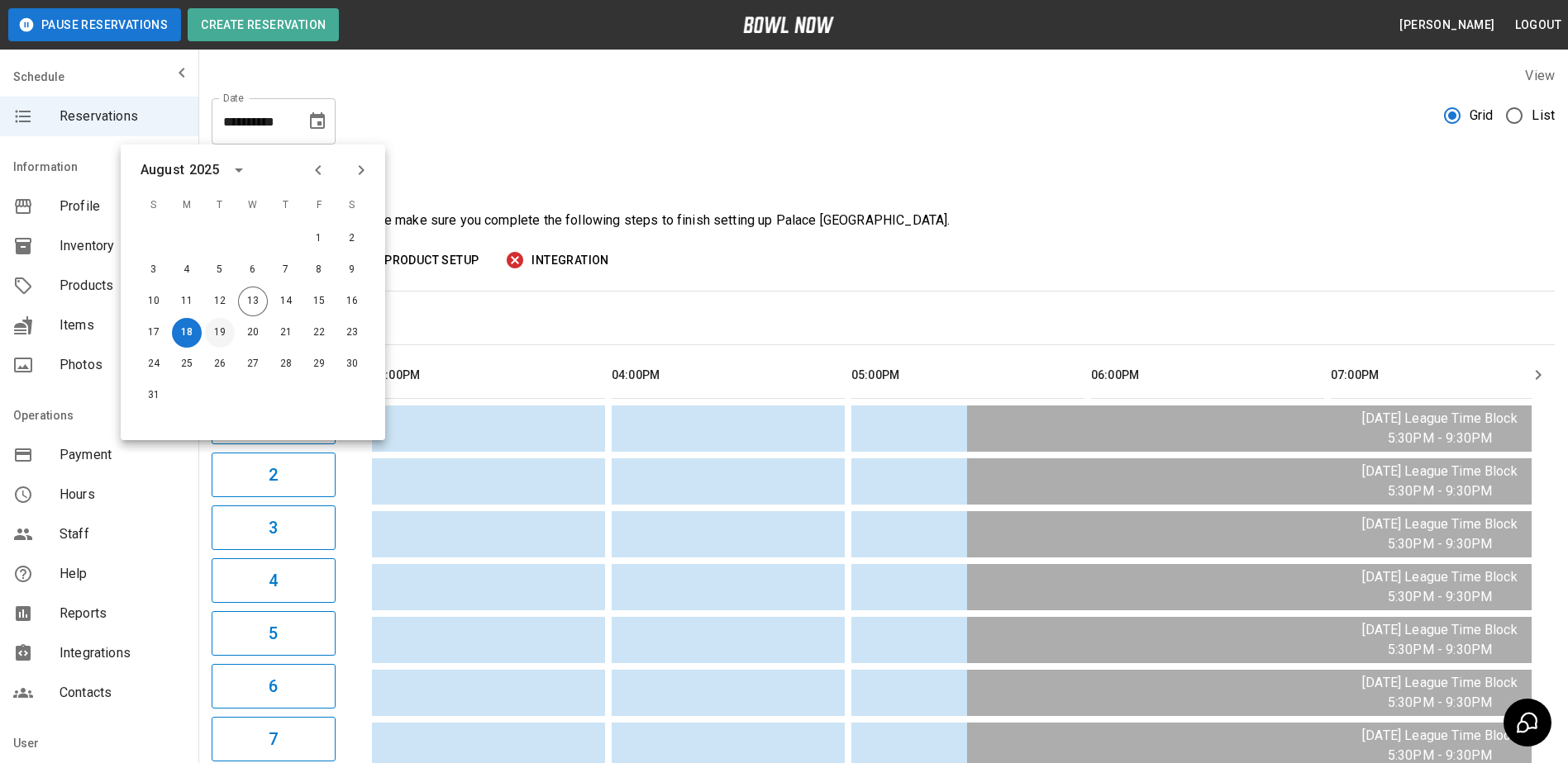
click at [219, 327] on button "19" at bounding box center [219, 333] width 30 height 30
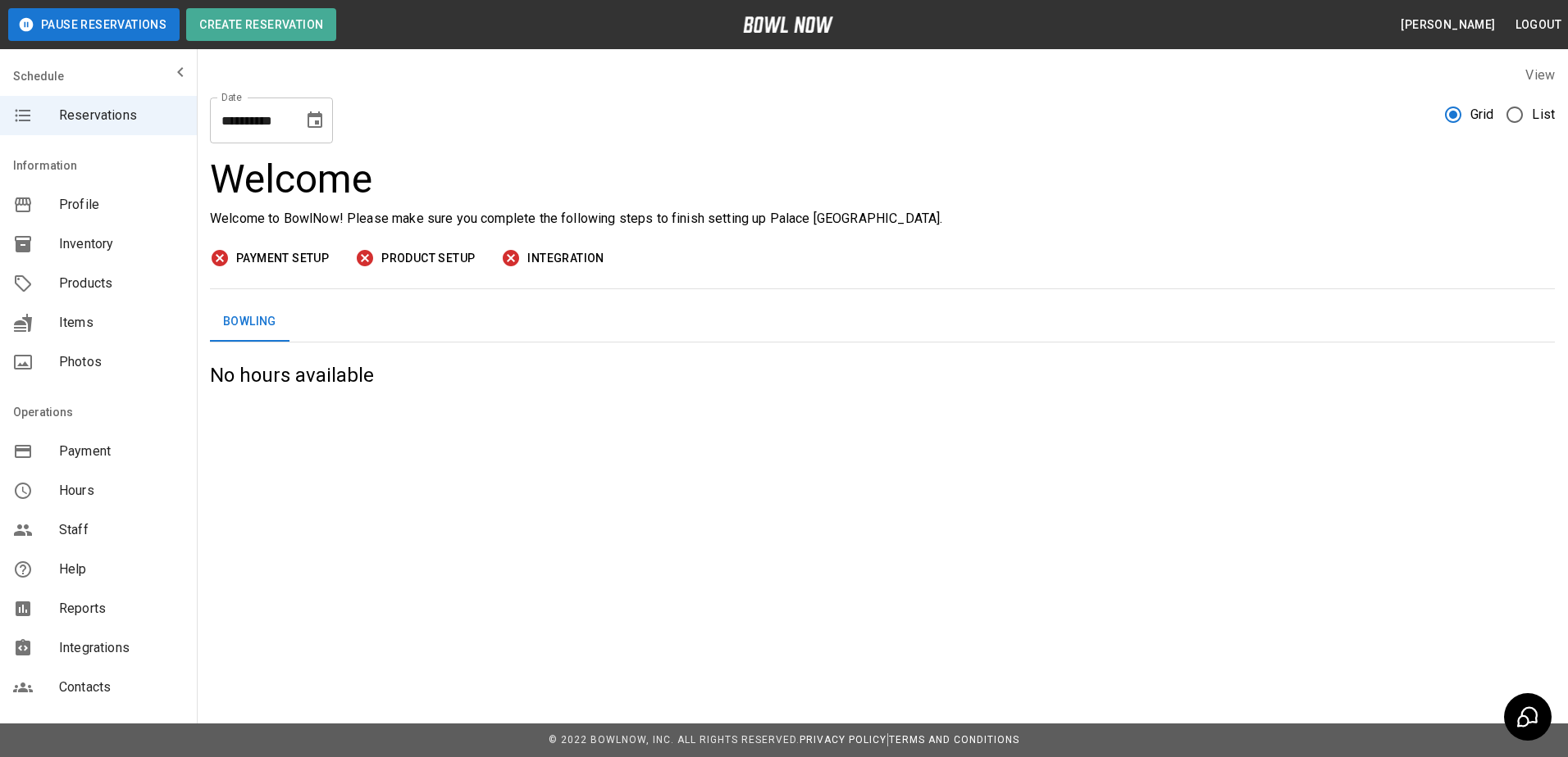
click at [317, 124] on icon "Choose date, selected date is Aug 19, 2025" at bounding box center [315, 119] width 15 height 16
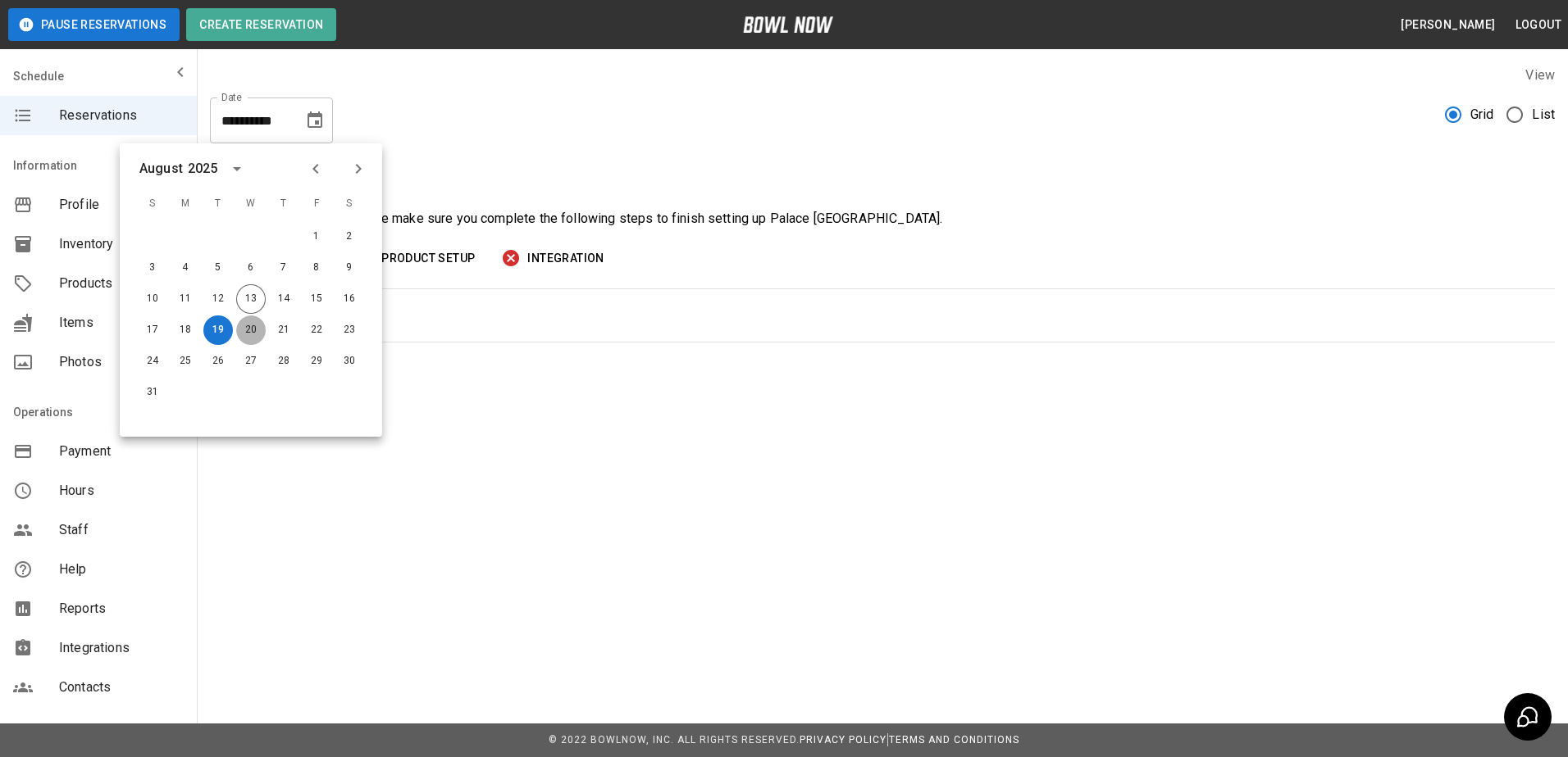
click at [254, 333] on button "20" at bounding box center [250, 330] width 29 height 29
type input "**********"
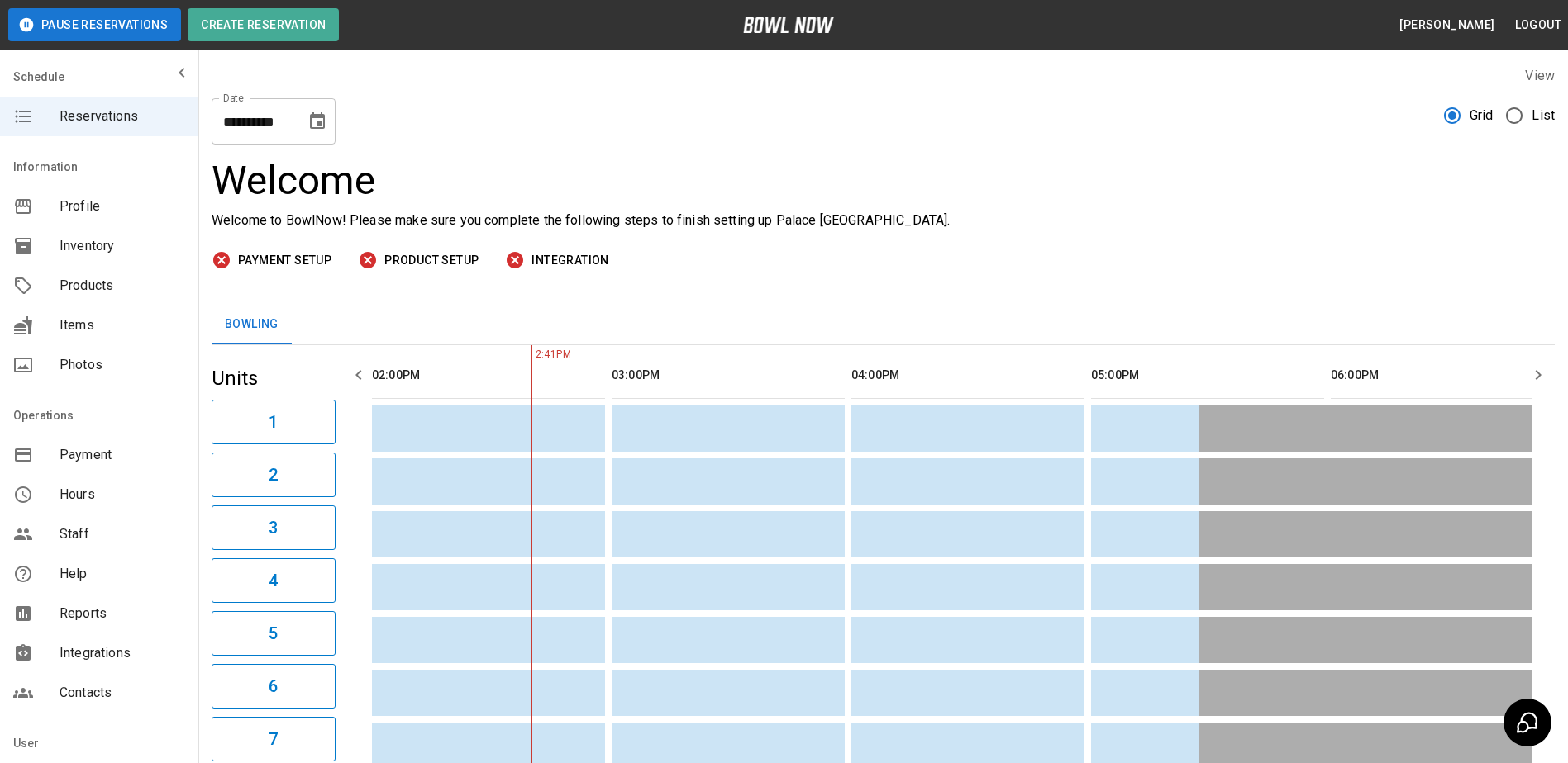
click at [123, 291] on span "Products" at bounding box center [122, 285] width 126 height 20
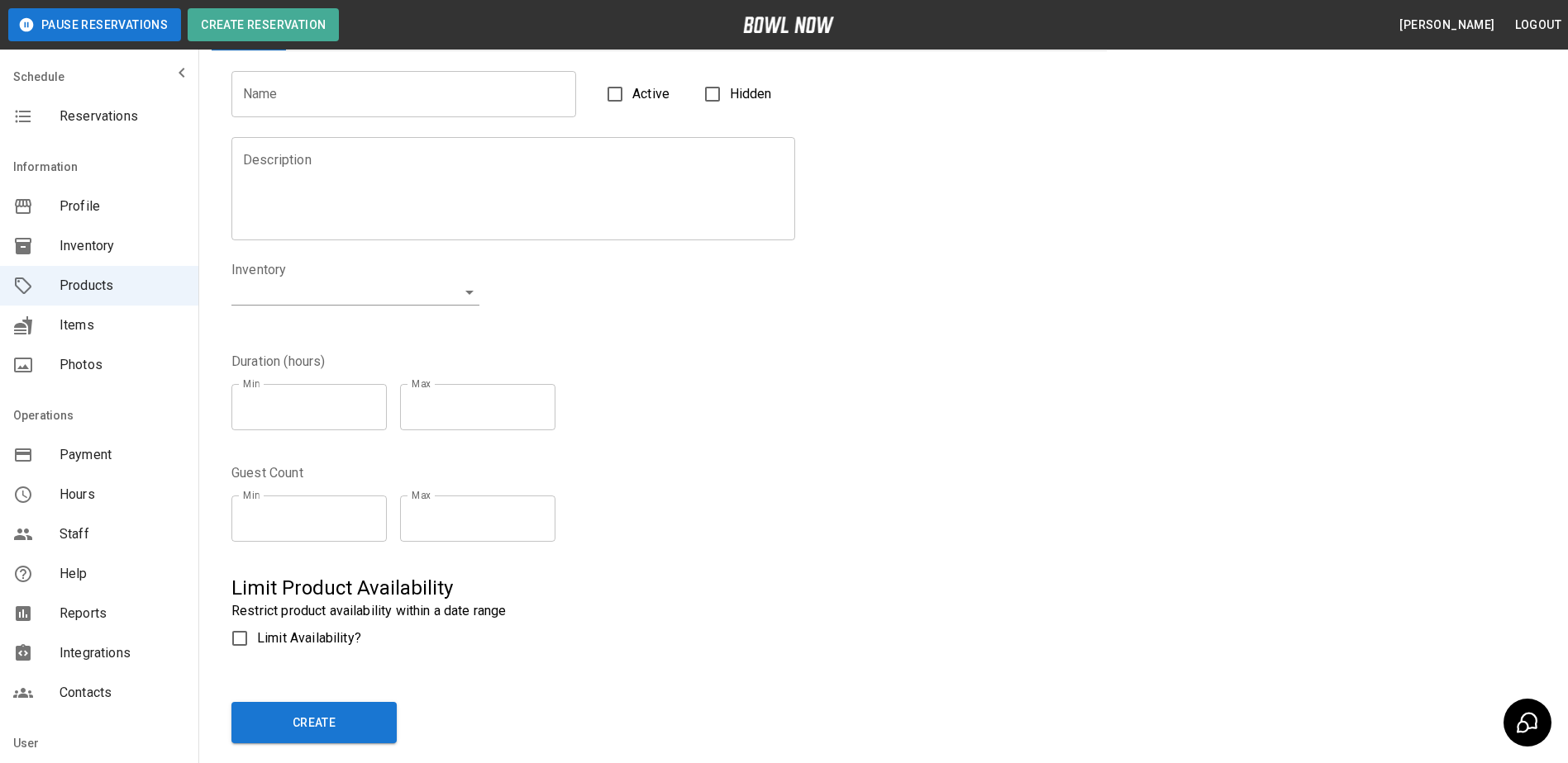
scroll to position [232, 0]
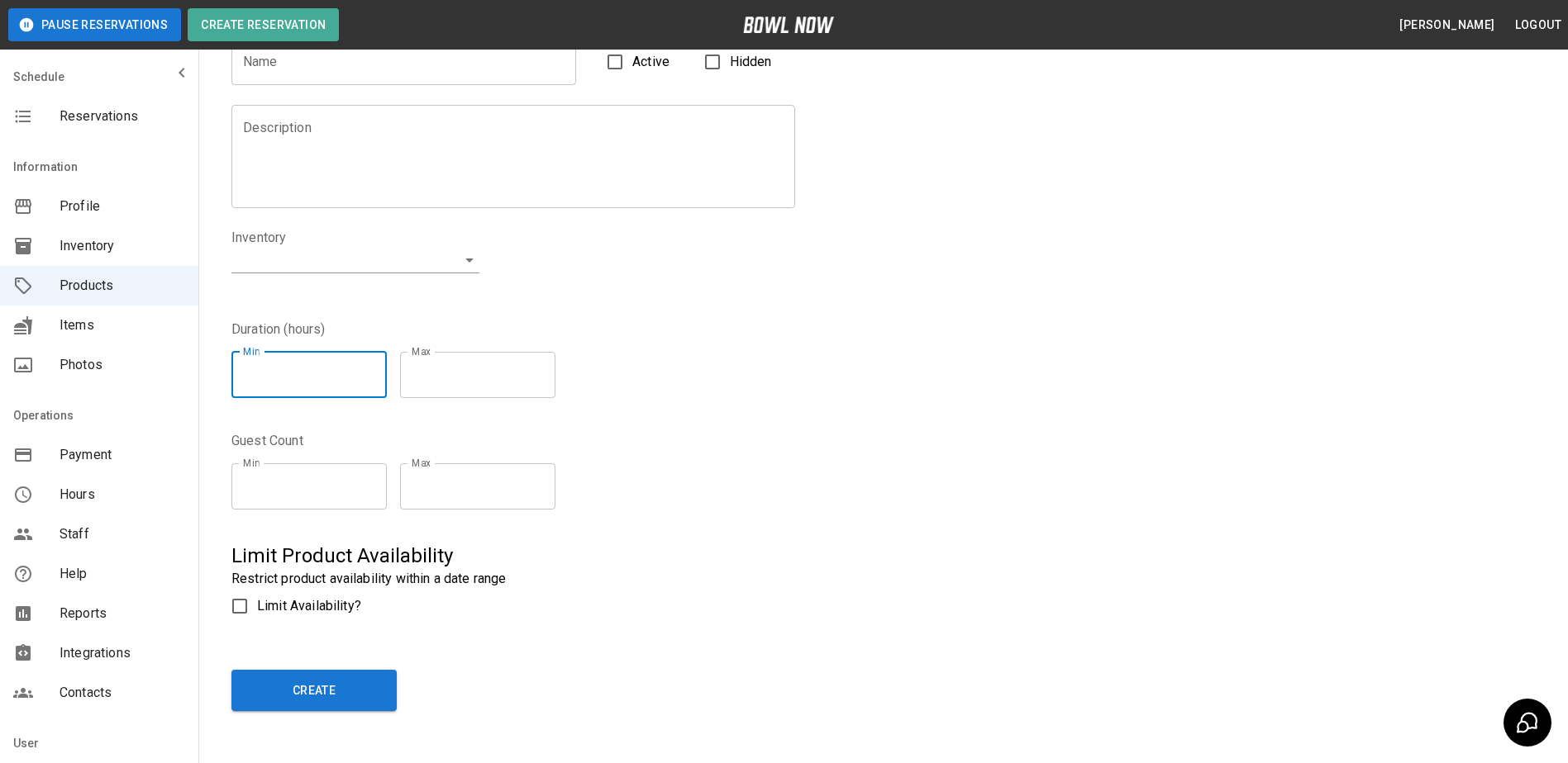
click at [384, 369] on input "*" at bounding box center [309, 375] width 155 height 47
click at [381, 380] on input "*" at bounding box center [309, 375] width 155 height 47
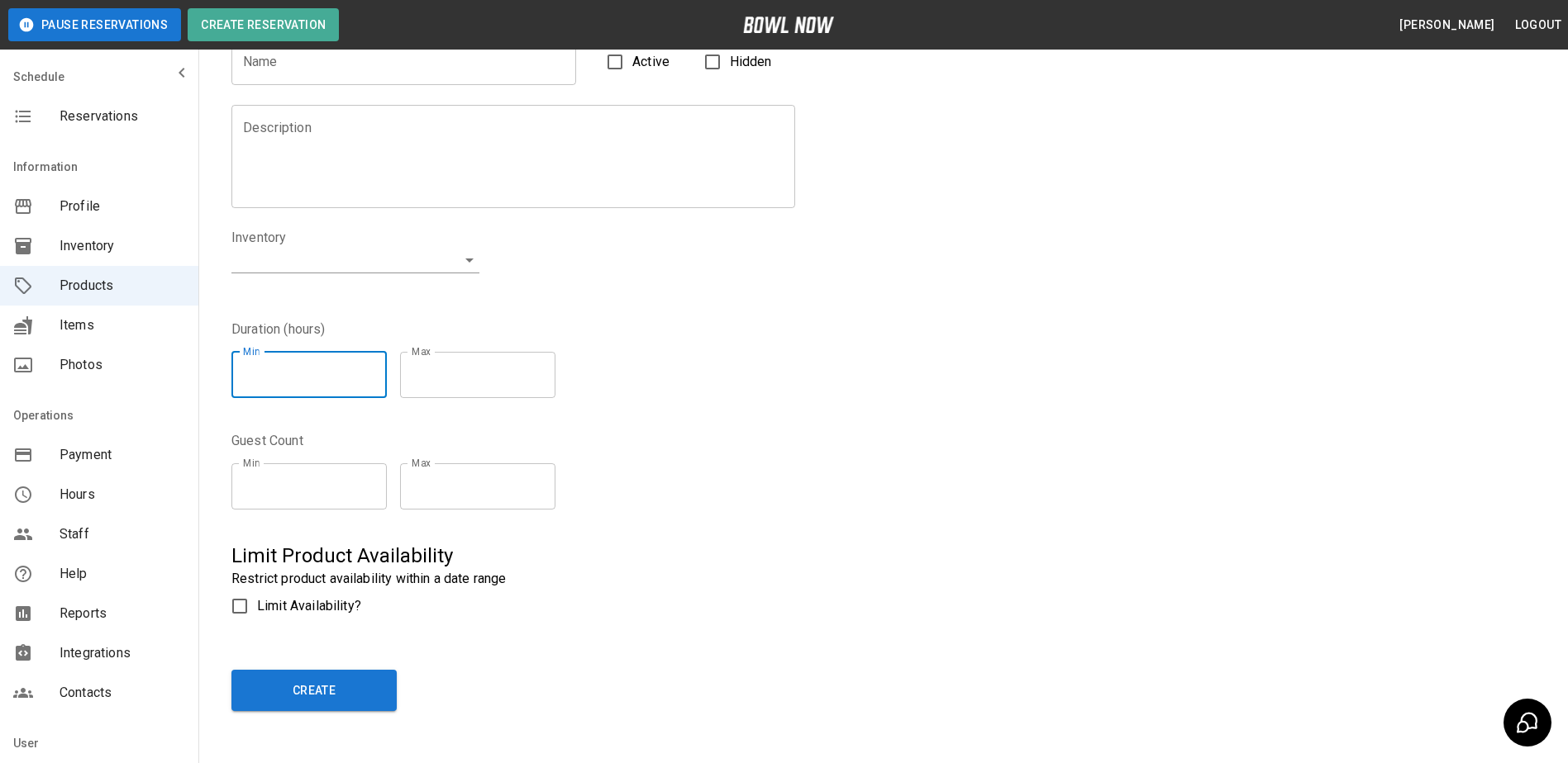
type input "*"
click at [381, 380] on input "*" at bounding box center [309, 375] width 155 height 47
click at [381, 478] on input "*" at bounding box center [309, 486] width 155 height 47
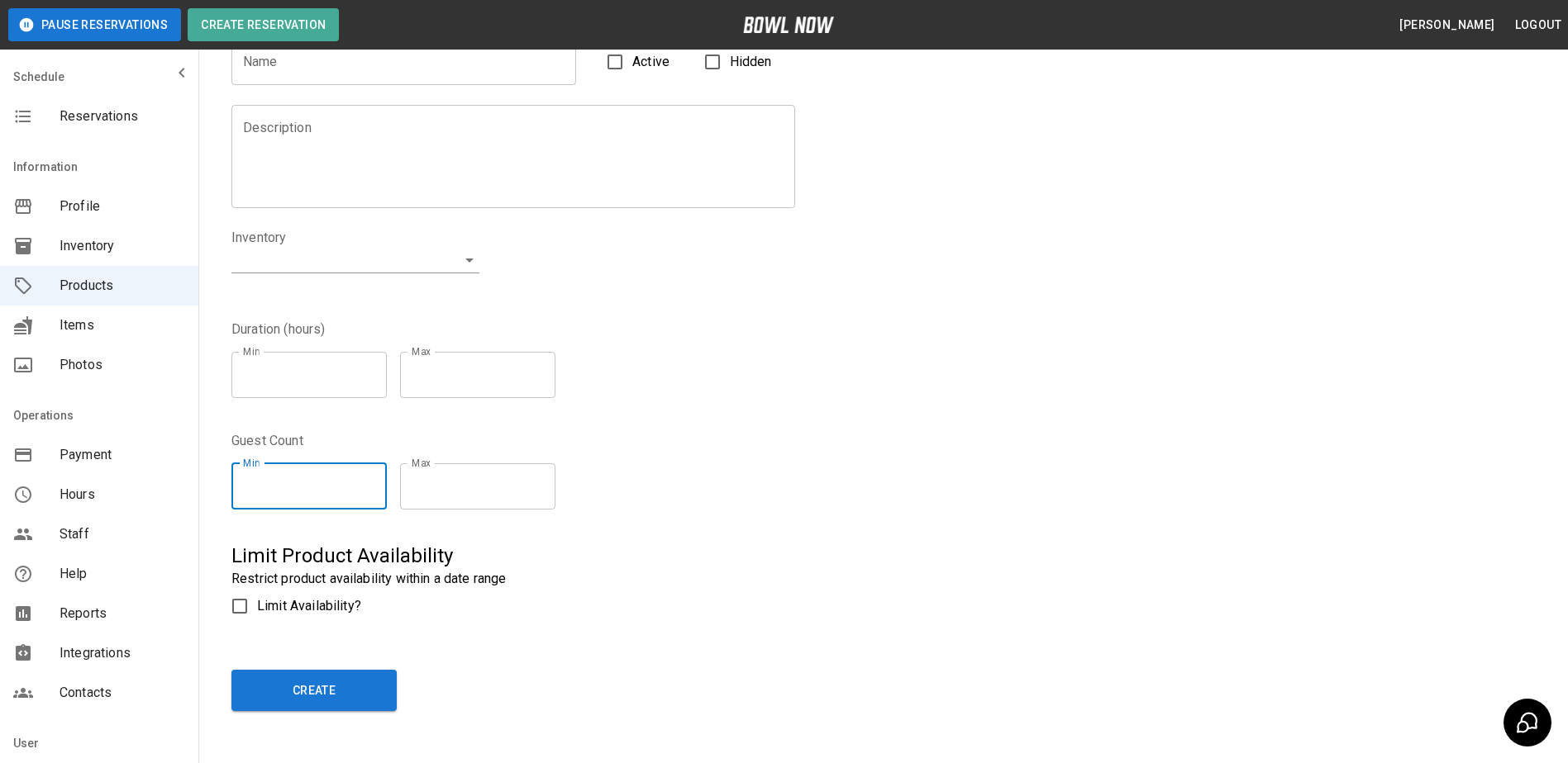
click at [381, 478] on input "*" at bounding box center [309, 486] width 155 height 47
type input "*"
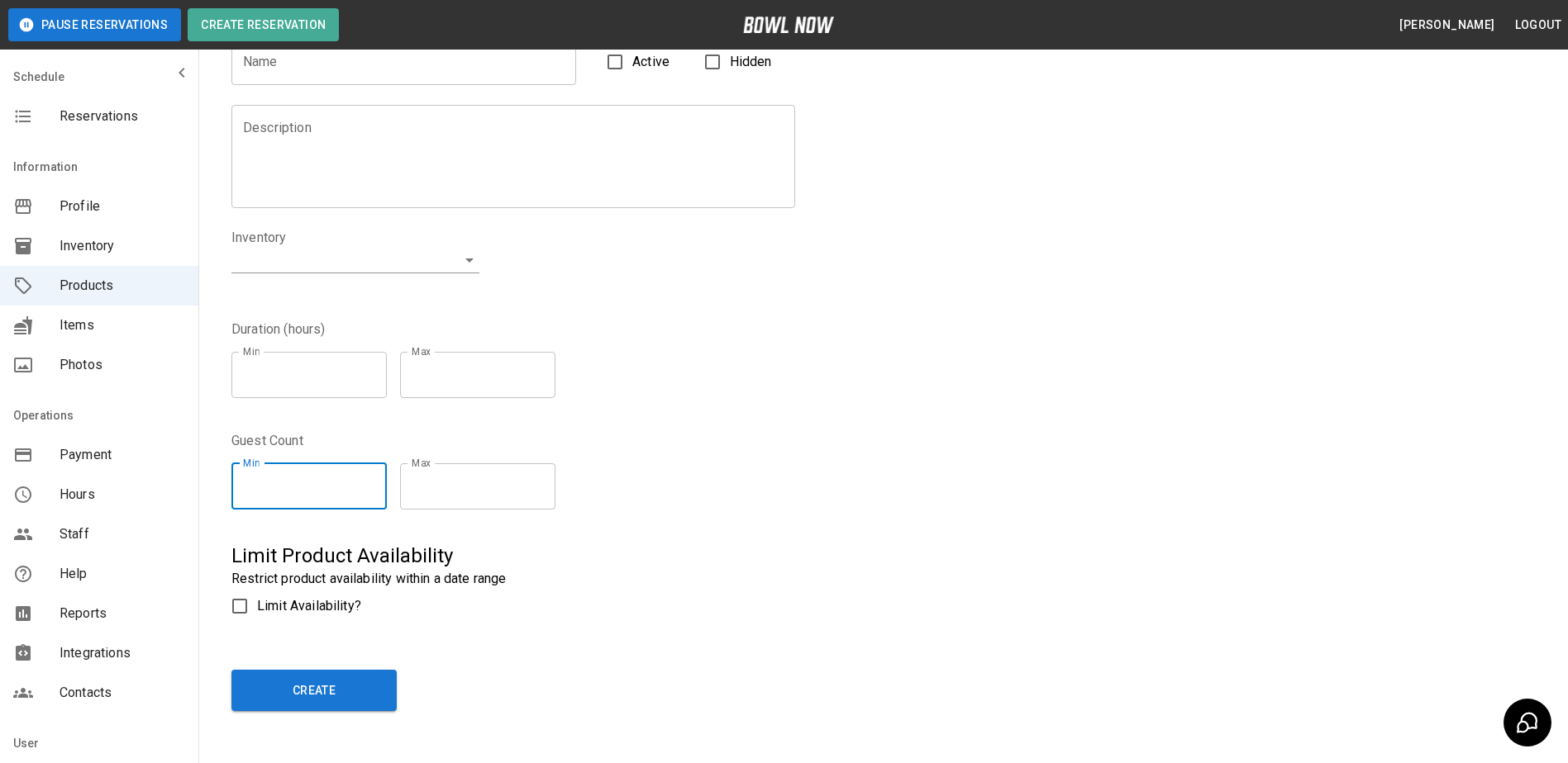
click at [381, 478] on input "*" at bounding box center [309, 486] width 155 height 47
click at [310, 682] on button "Create" at bounding box center [314, 690] width 166 height 42
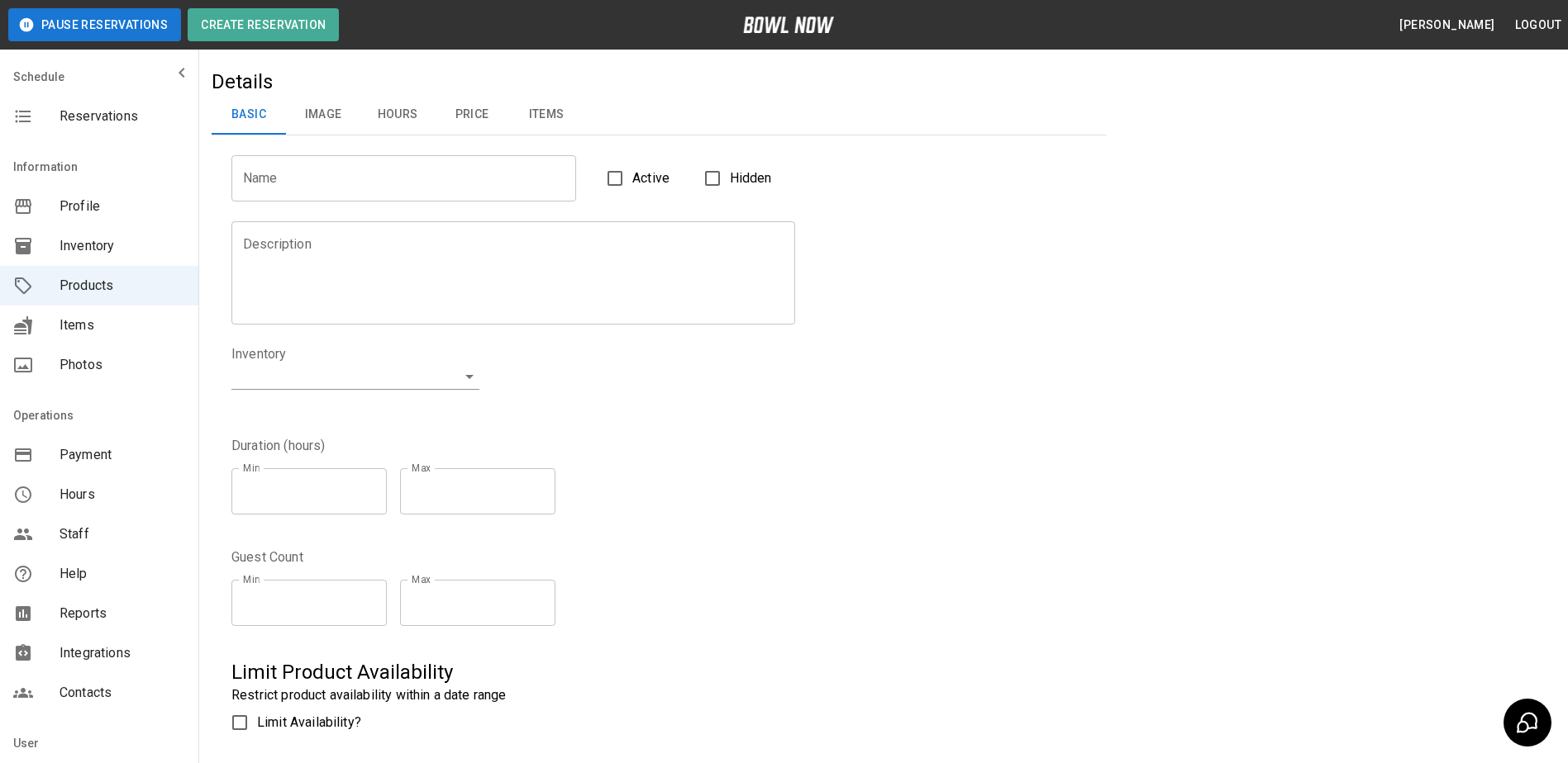
scroll to position [98, 0]
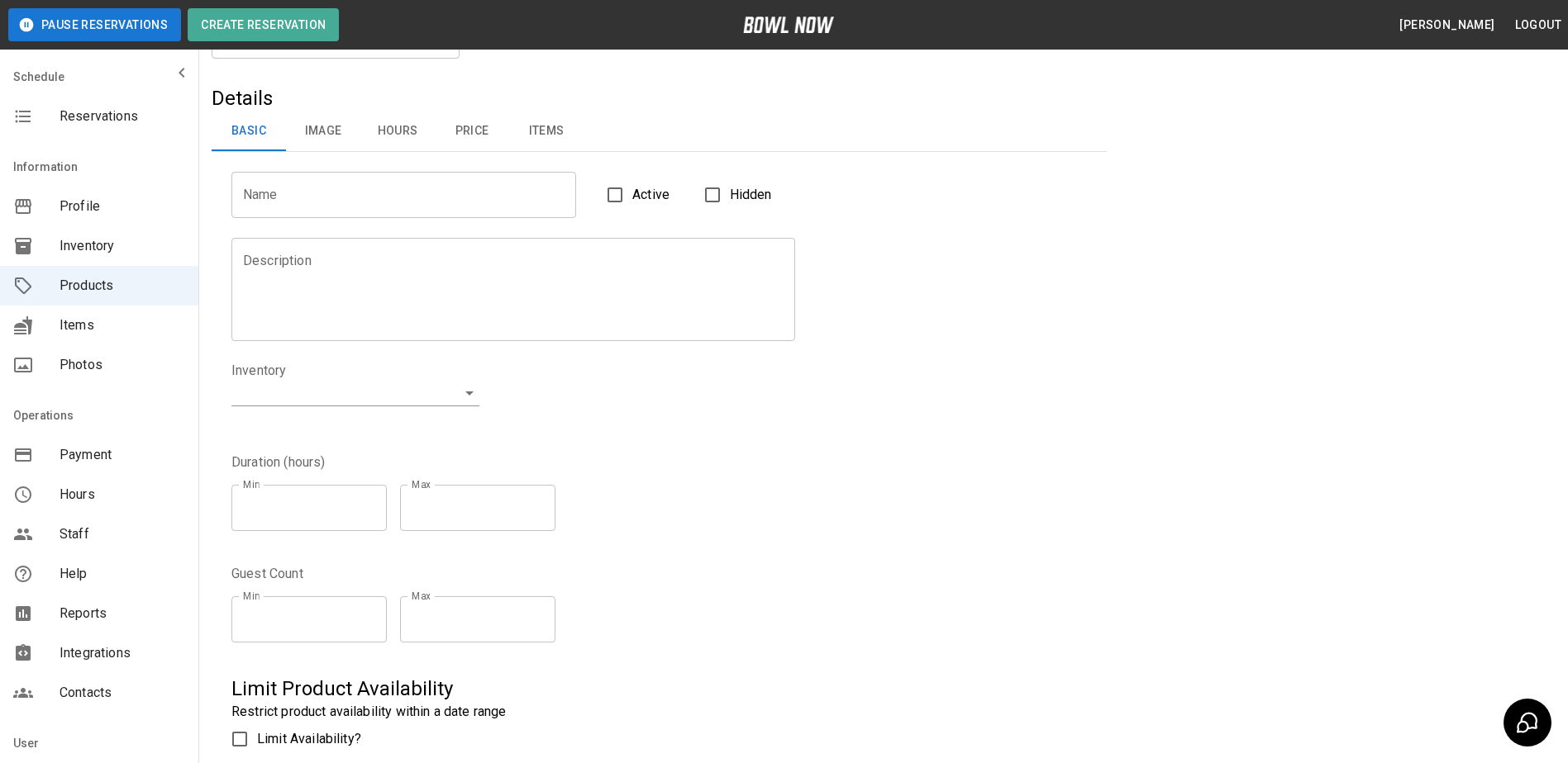
click at [401, 184] on input "Name" at bounding box center [404, 194] width 345 height 47
type input "**********"
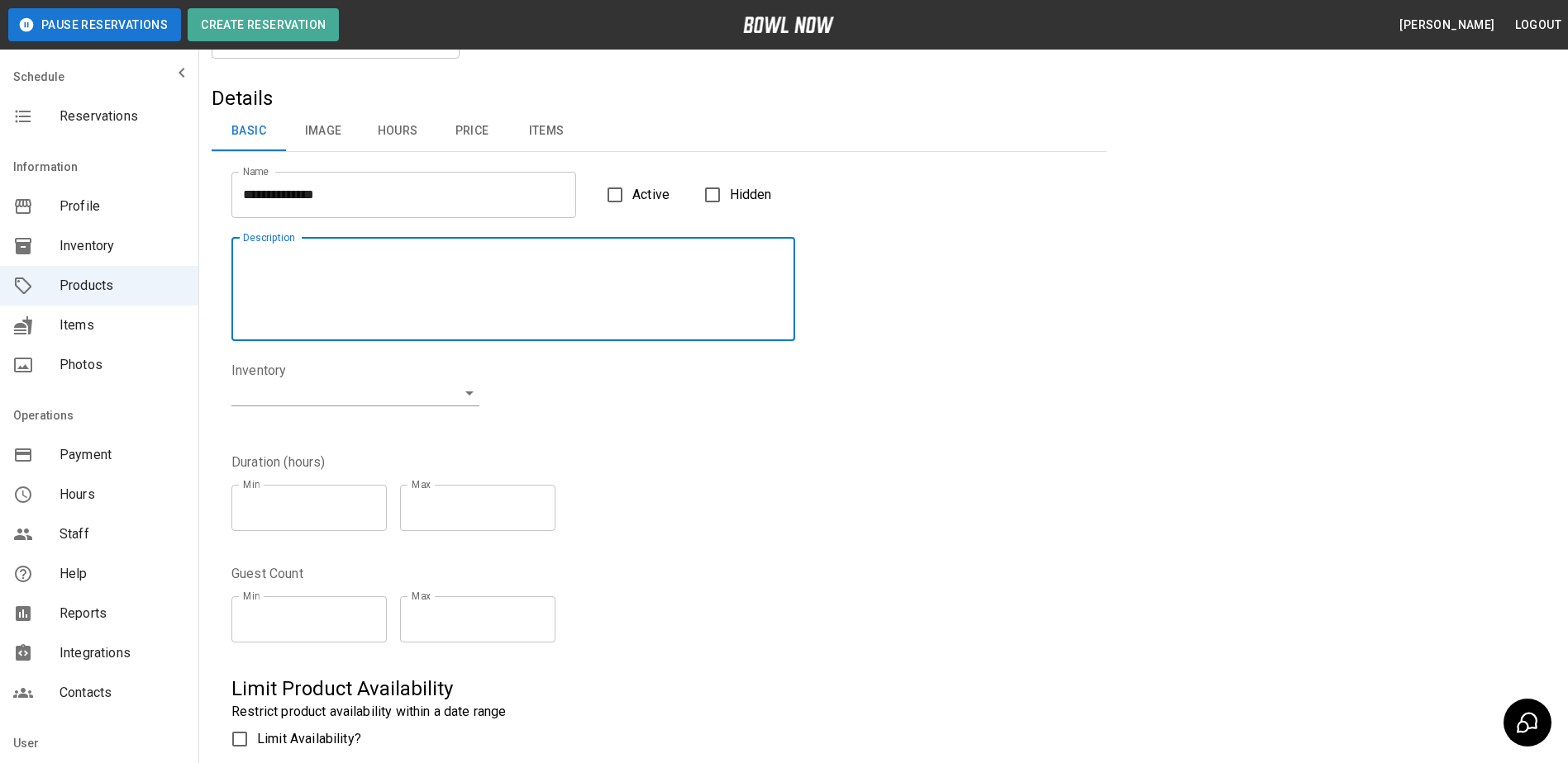
click at [436, 295] on textarea "Description" at bounding box center [513, 289] width 541 height 76
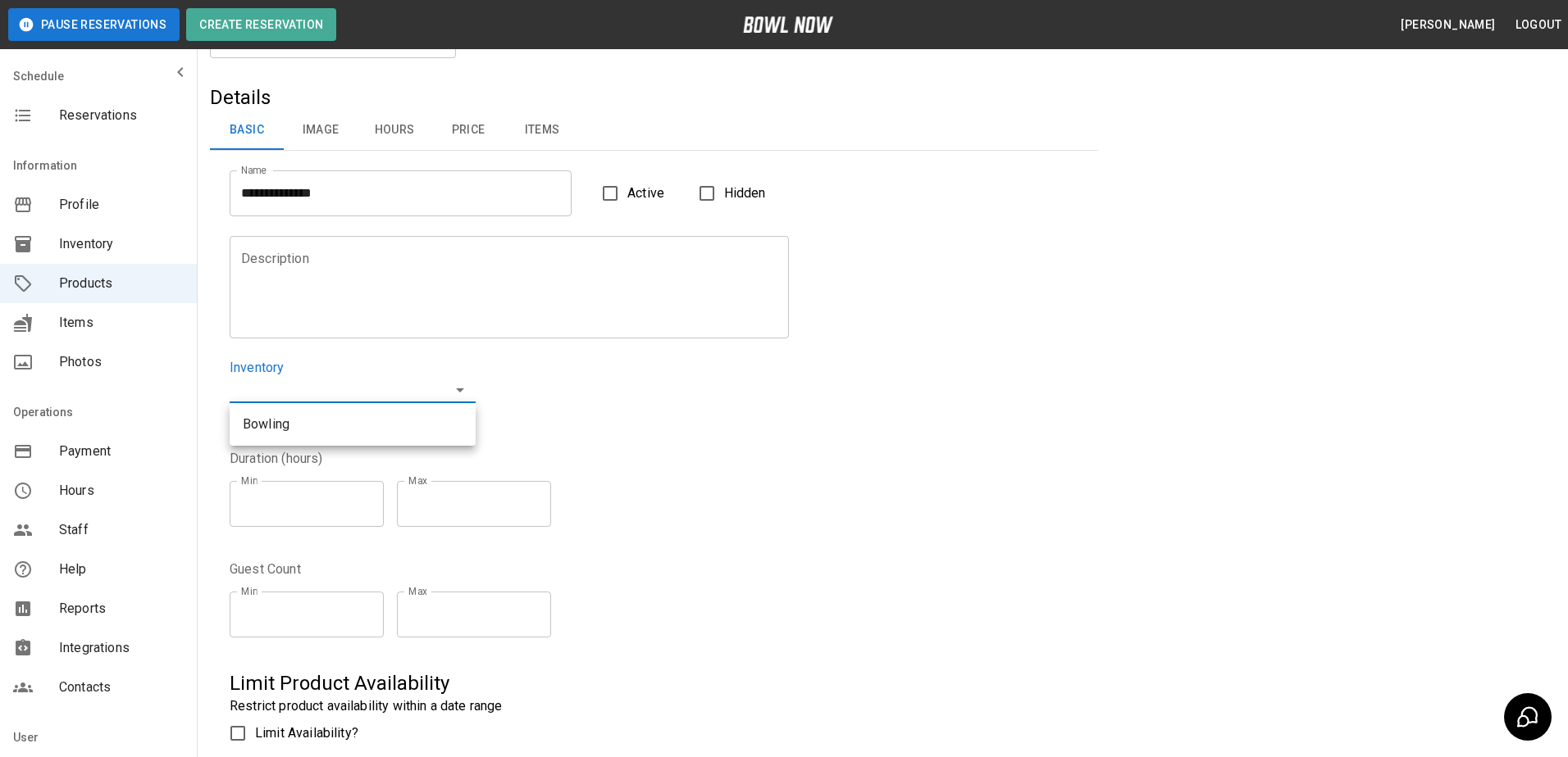
click at [463, 390] on body "**********" at bounding box center [784, 430] width 1568 height 1057
click at [418, 429] on li "Bowling" at bounding box center [353, 424] width 246 height 29
type input "**********"
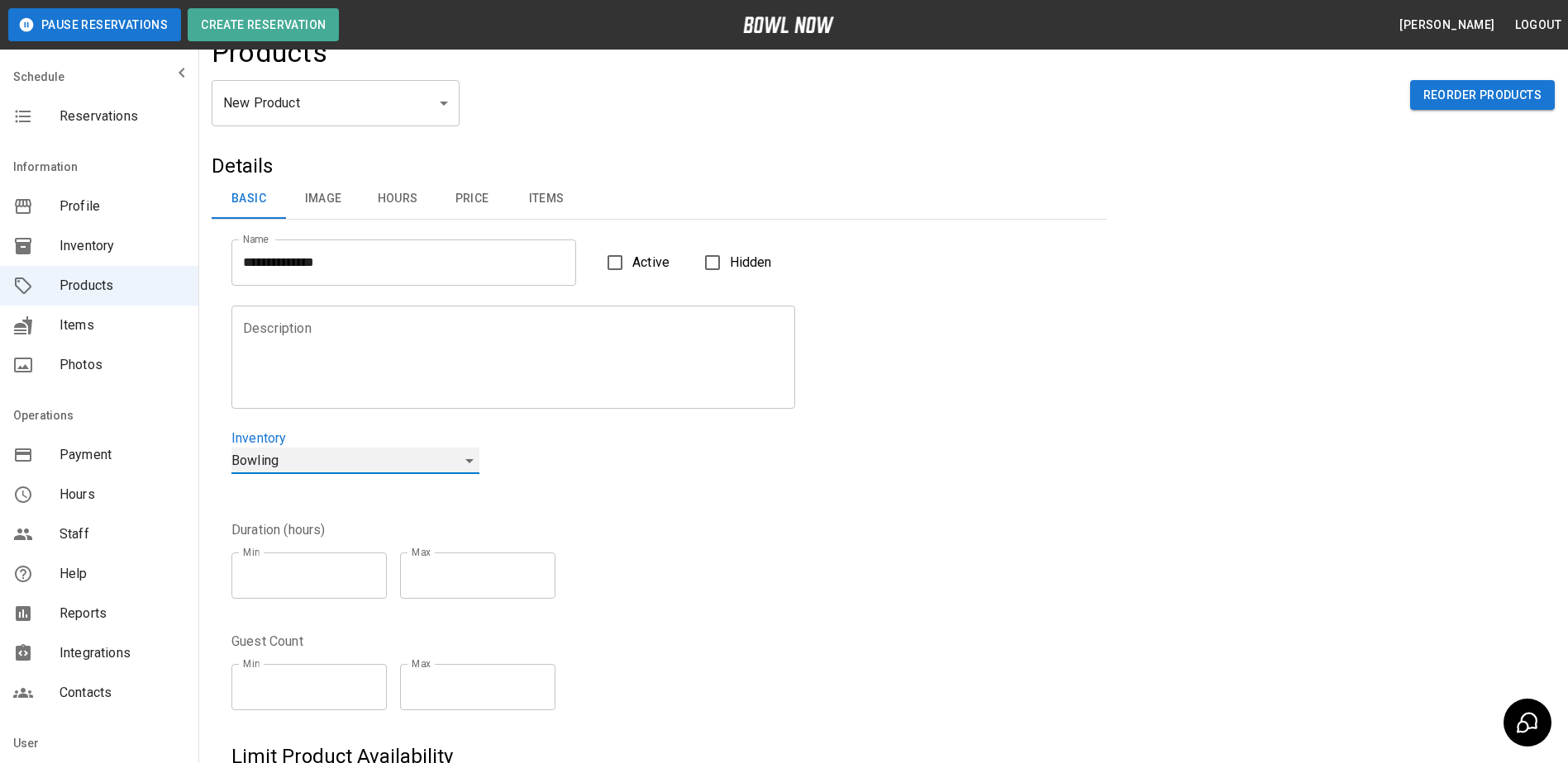
scroll to position [26, 0]
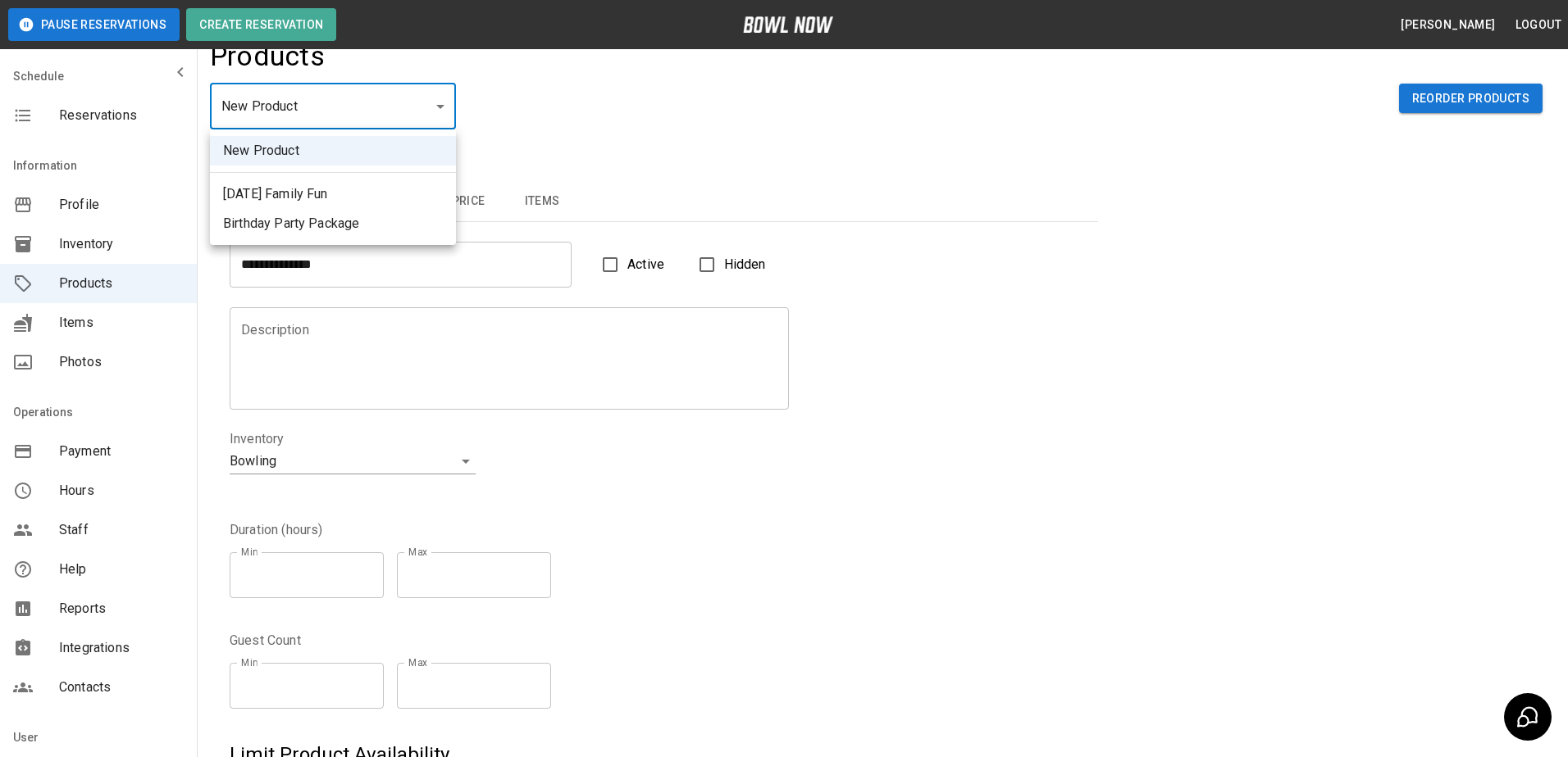
click at [436, 105] on body "**********" at bounding box center [784, 502] width 1568 height 1057
click at [399, 233] on li "Birthday Party Package" at bounding box center [333, 223] width 246 height 29
type input "*"
type input "**********"
type textarea "**********"
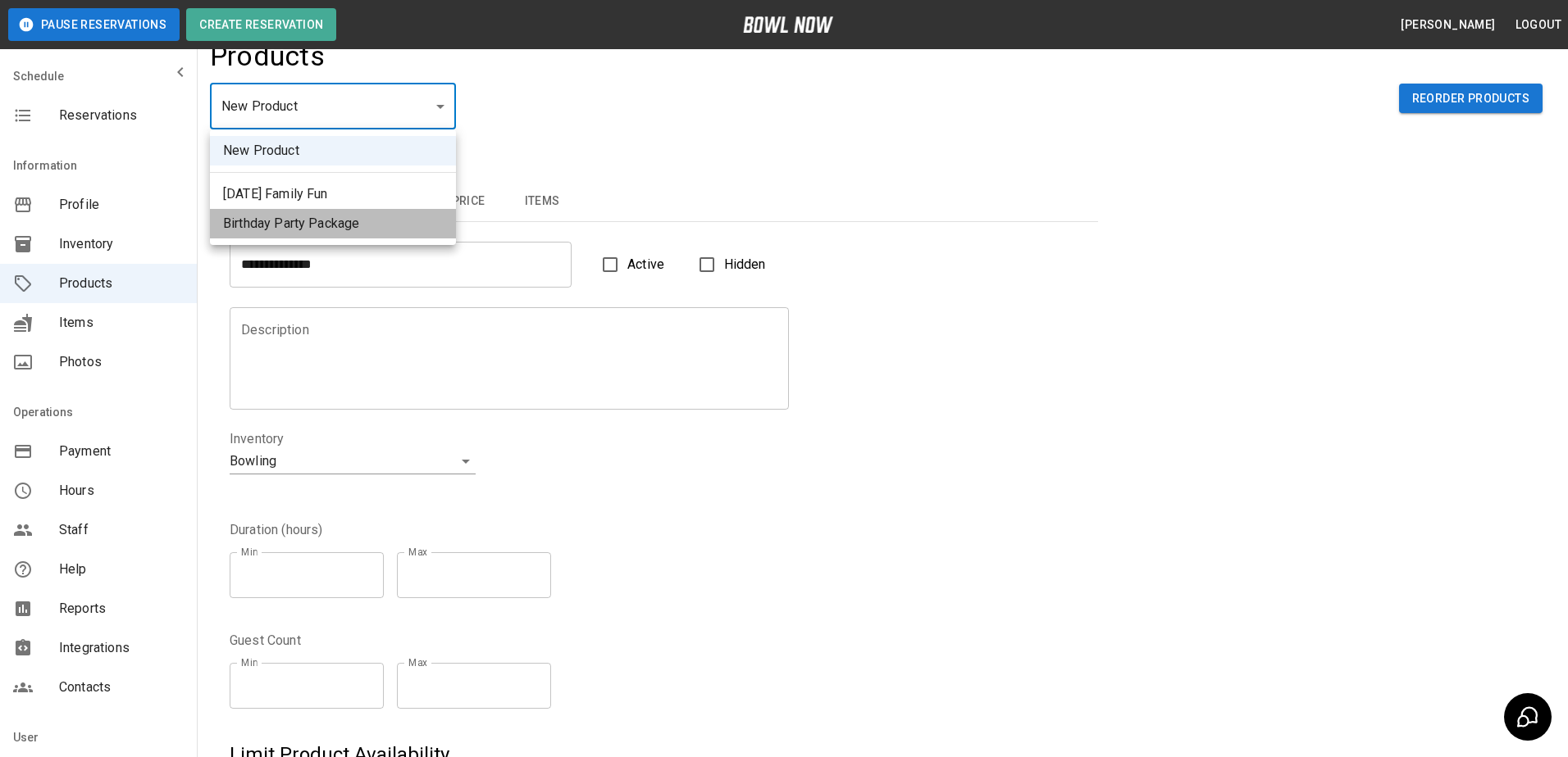
type input "*"
type input "**"
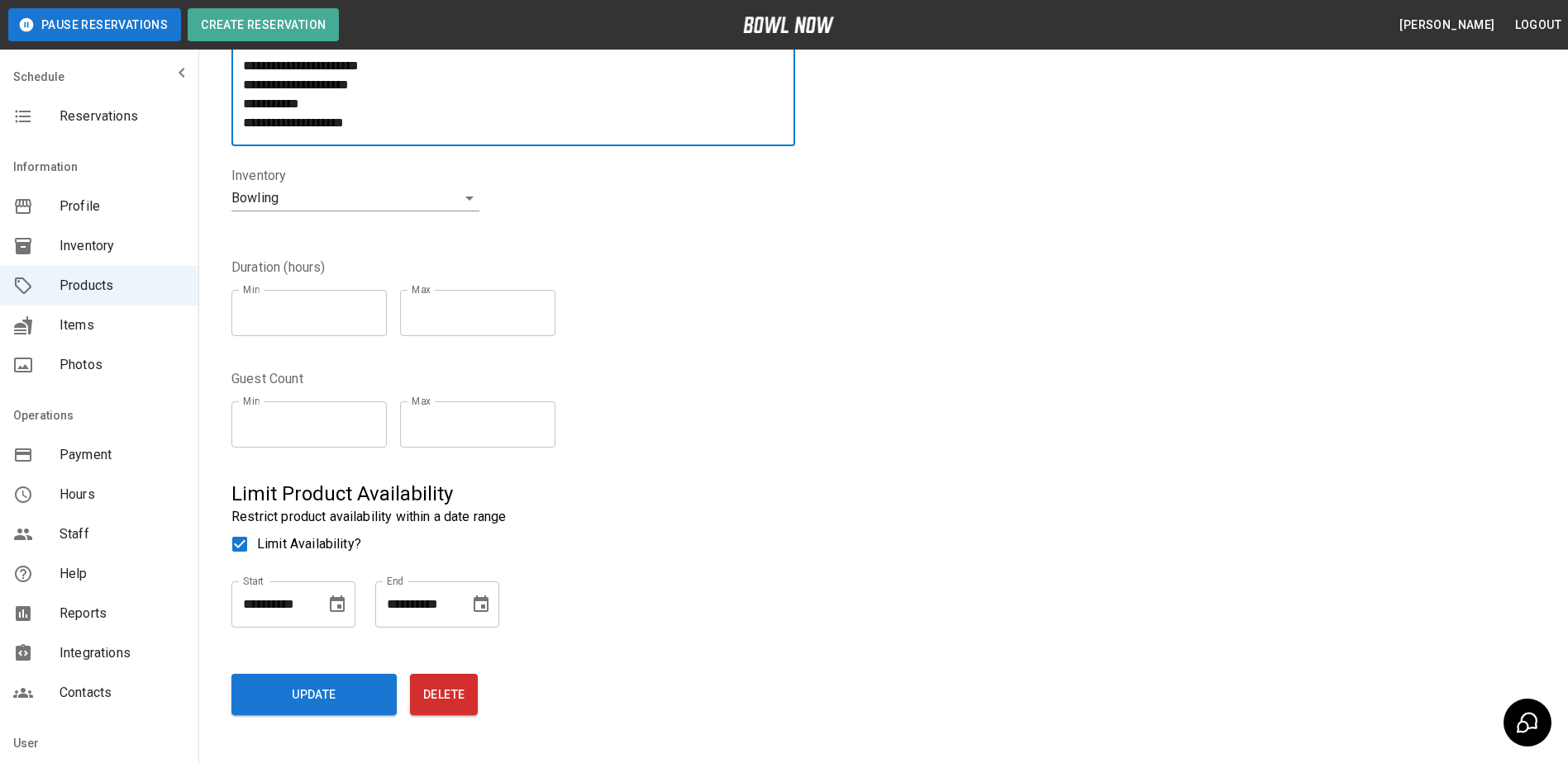
scroll to position [357, 0]
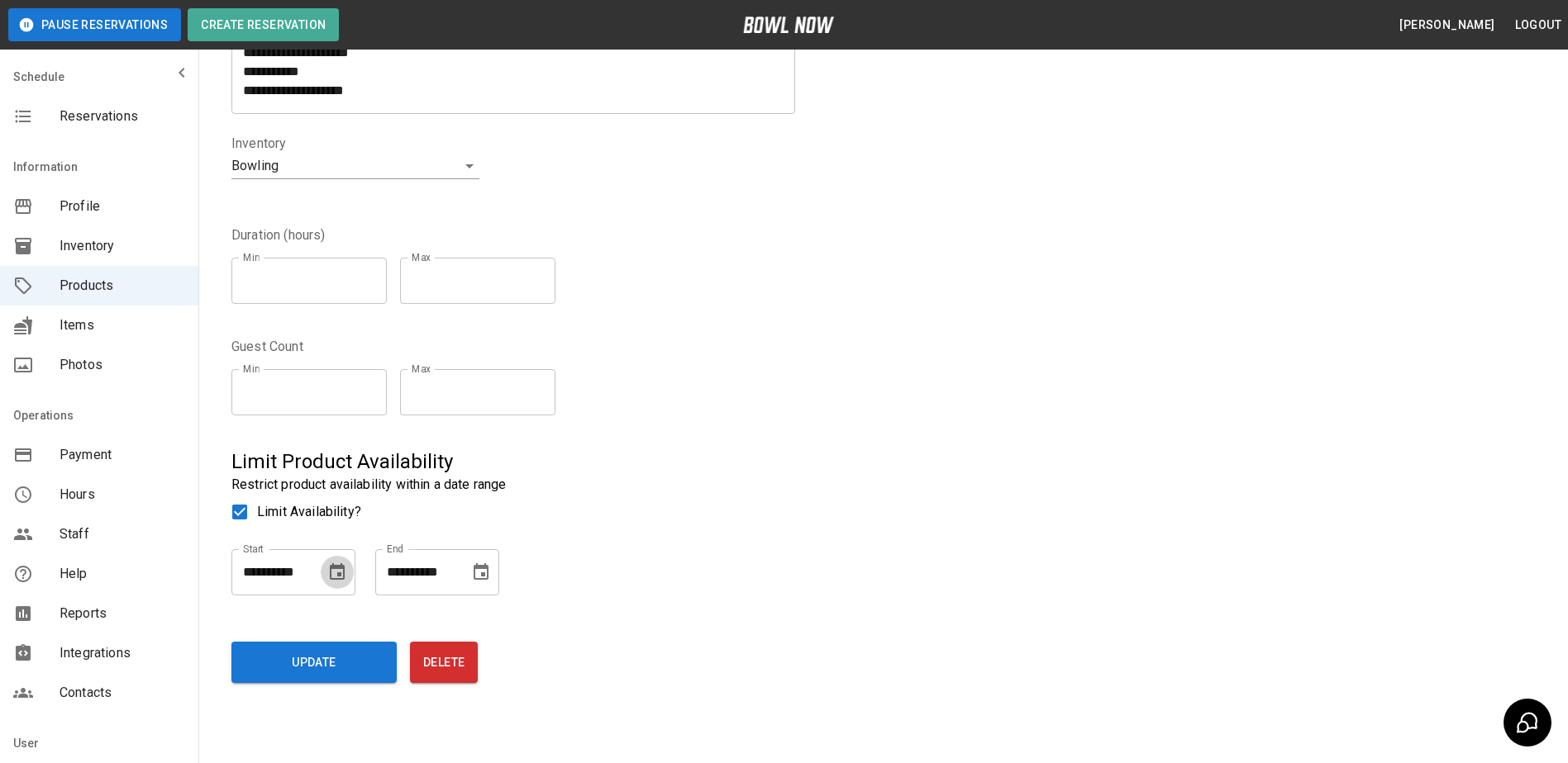
click at [341, 575] on icon "Choose date" at bounding box center [337, 571] width 15 height 16
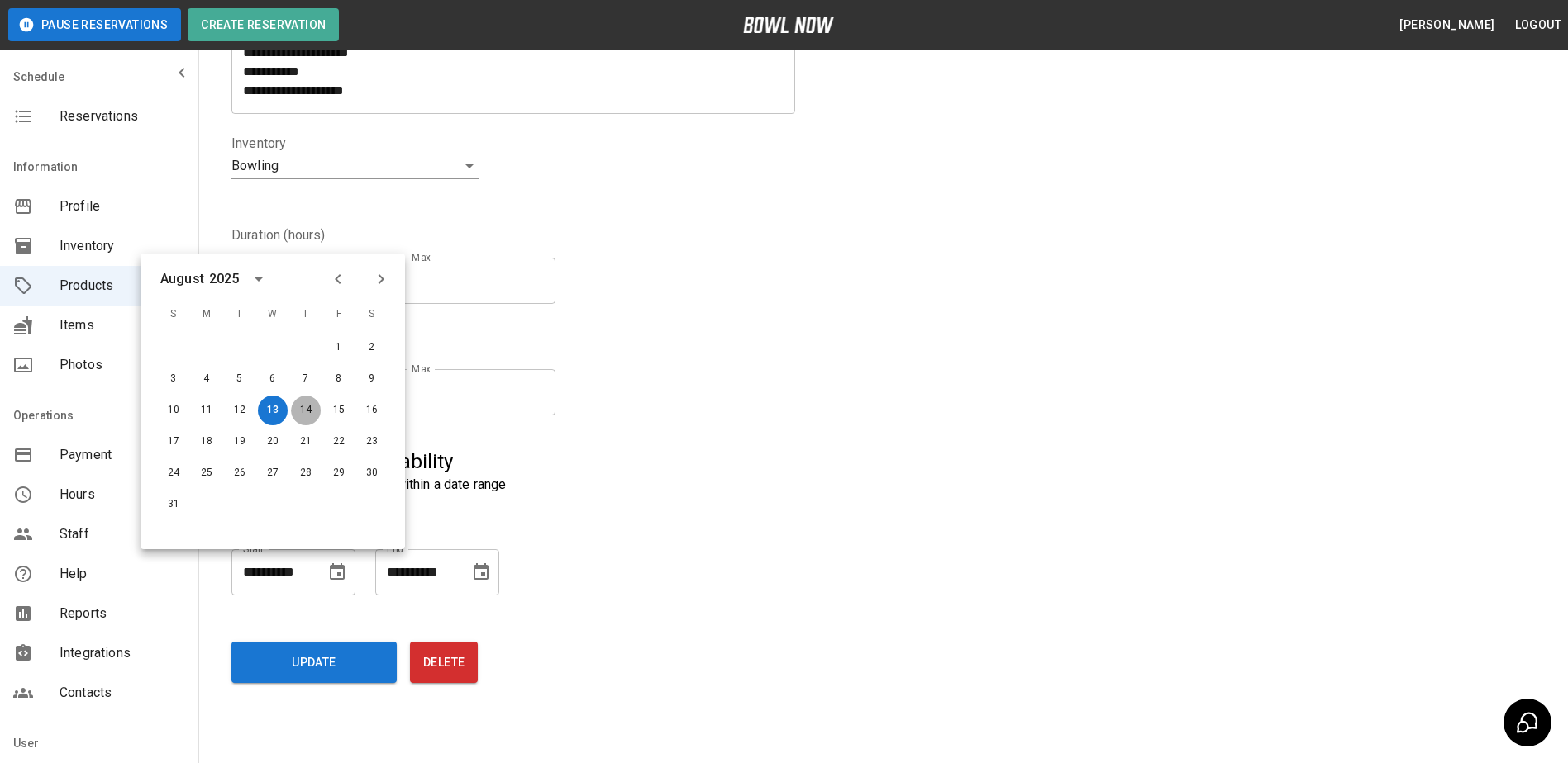
click at [303, 412] on button "14" at bounding box center [306, 410] width 30 height 30
type input "**********"
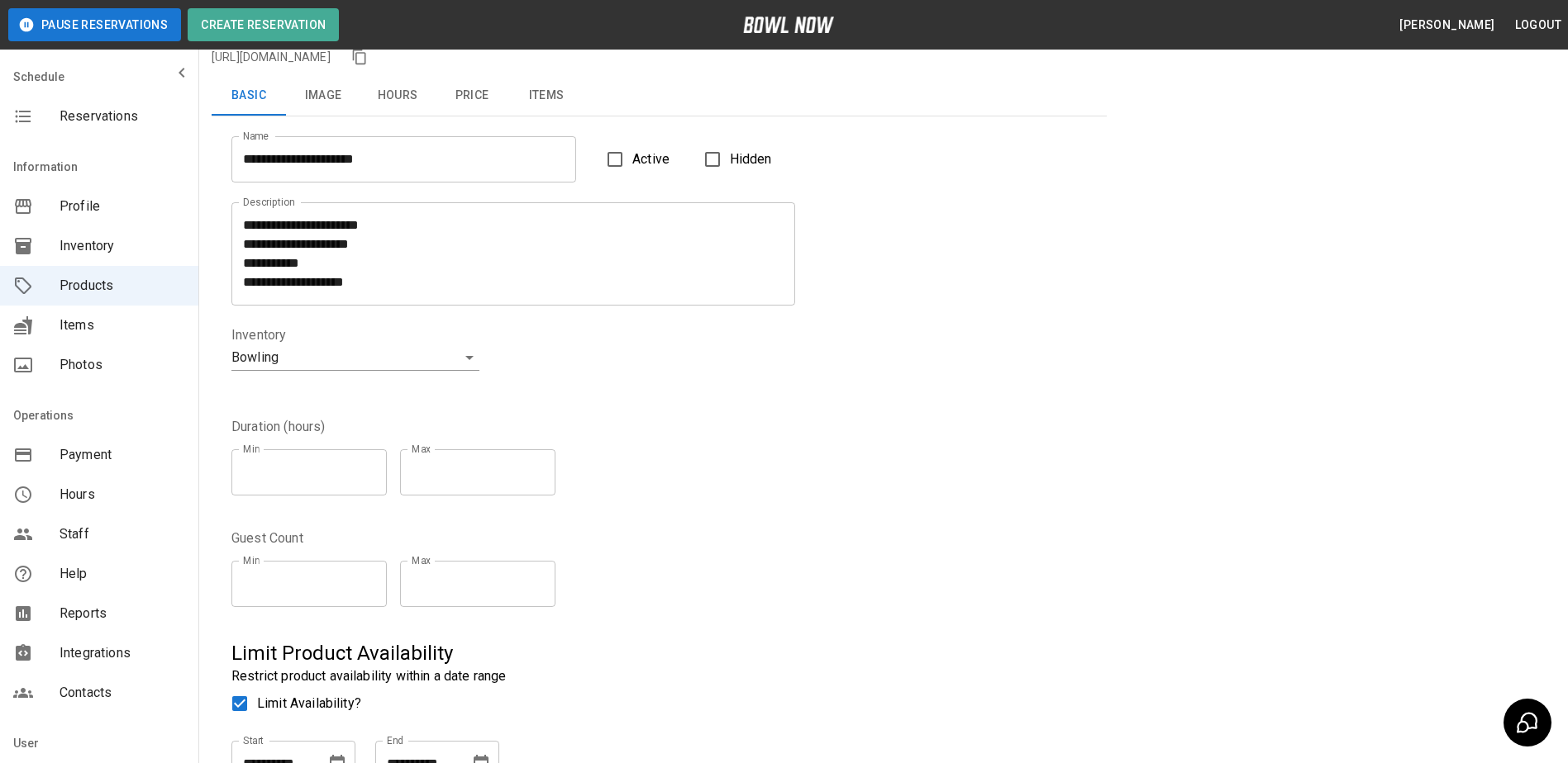
scroll to position [192, 0]
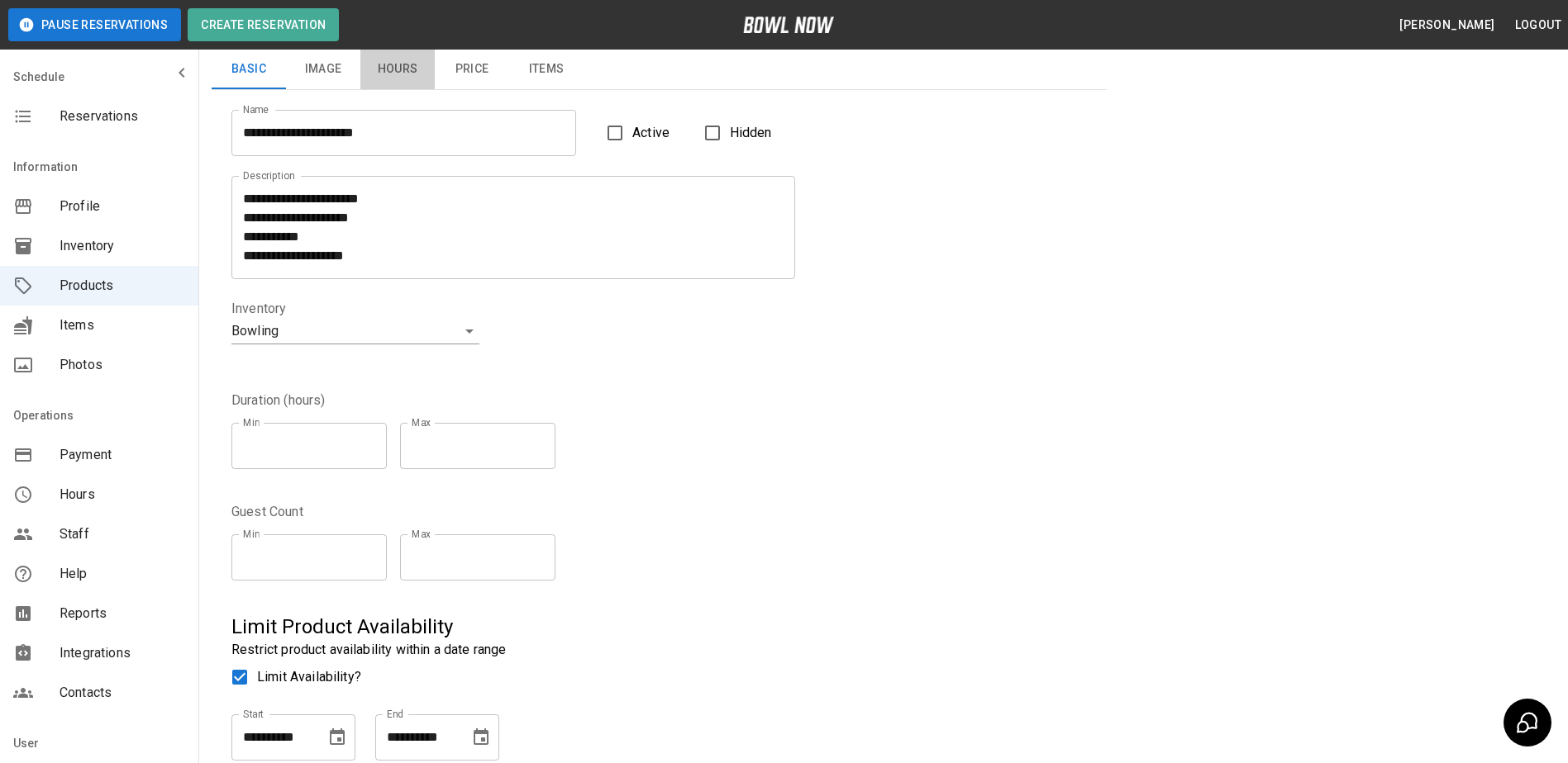
click at [396, 69] on button "Hours" at bounding box center [397, 69] width 75 height 40
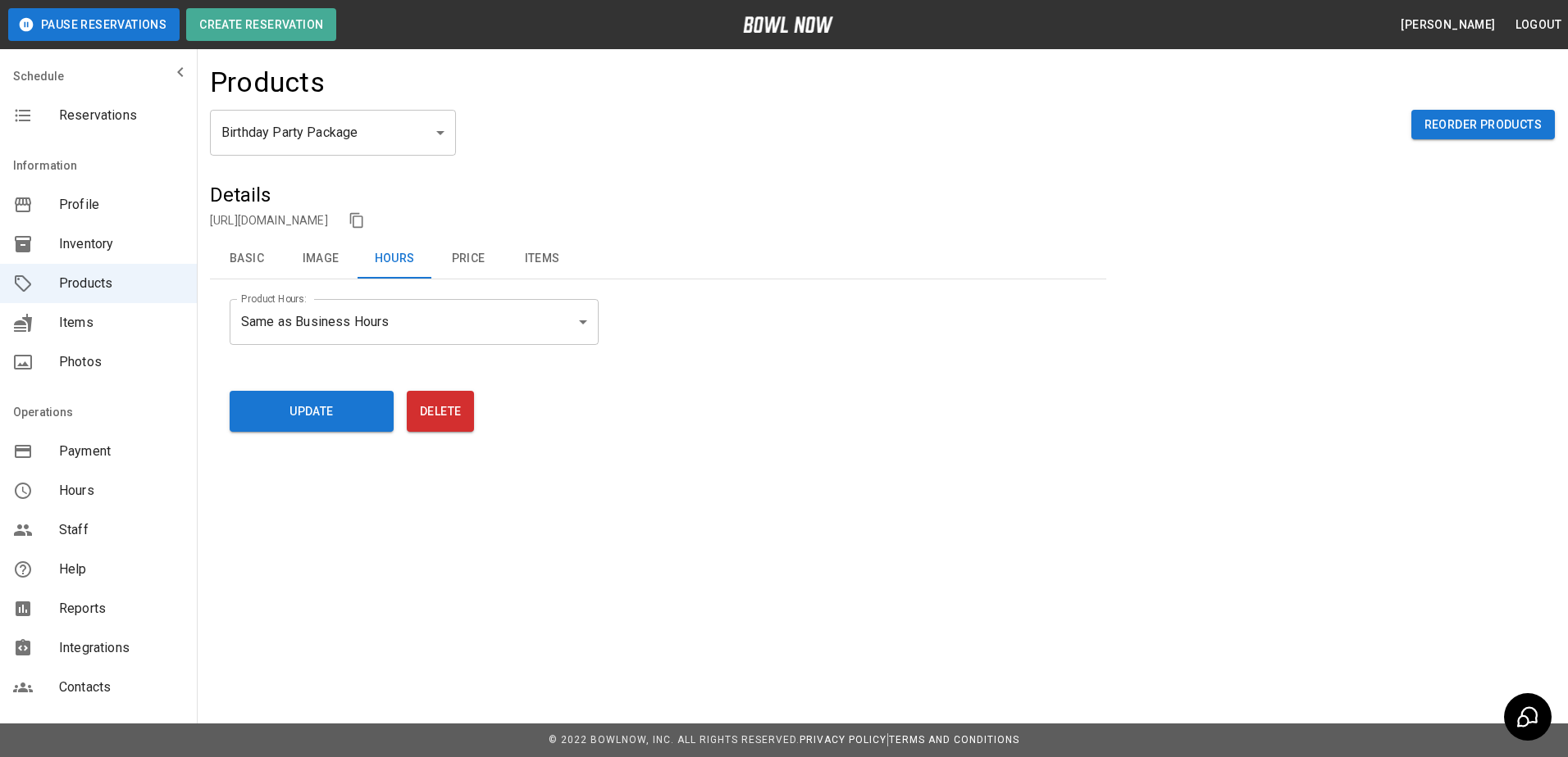
click at [321, 258] on button "Image" at bounding box center [321, 259] width 74 height 40
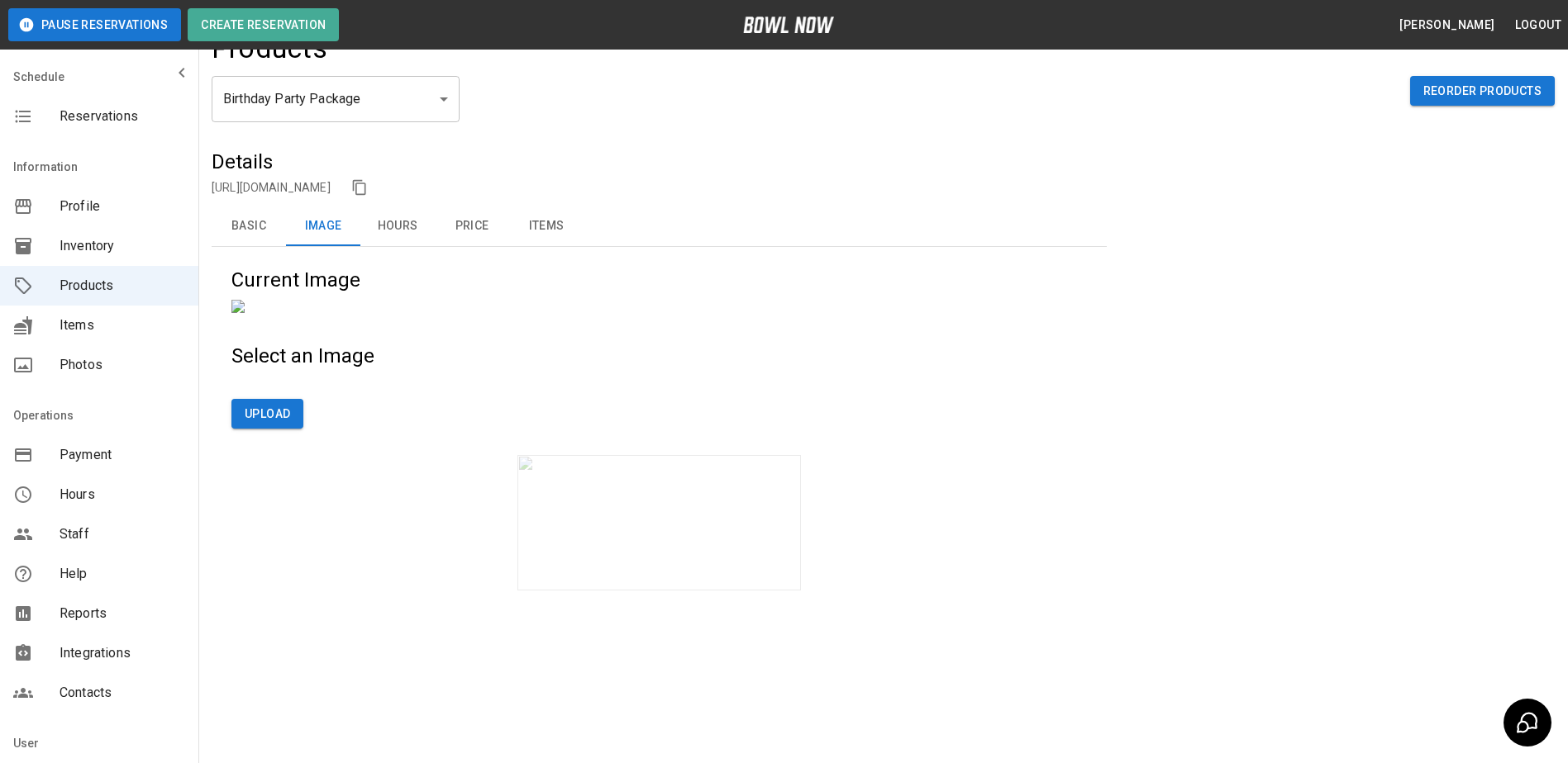
scroll to position [22, 0]
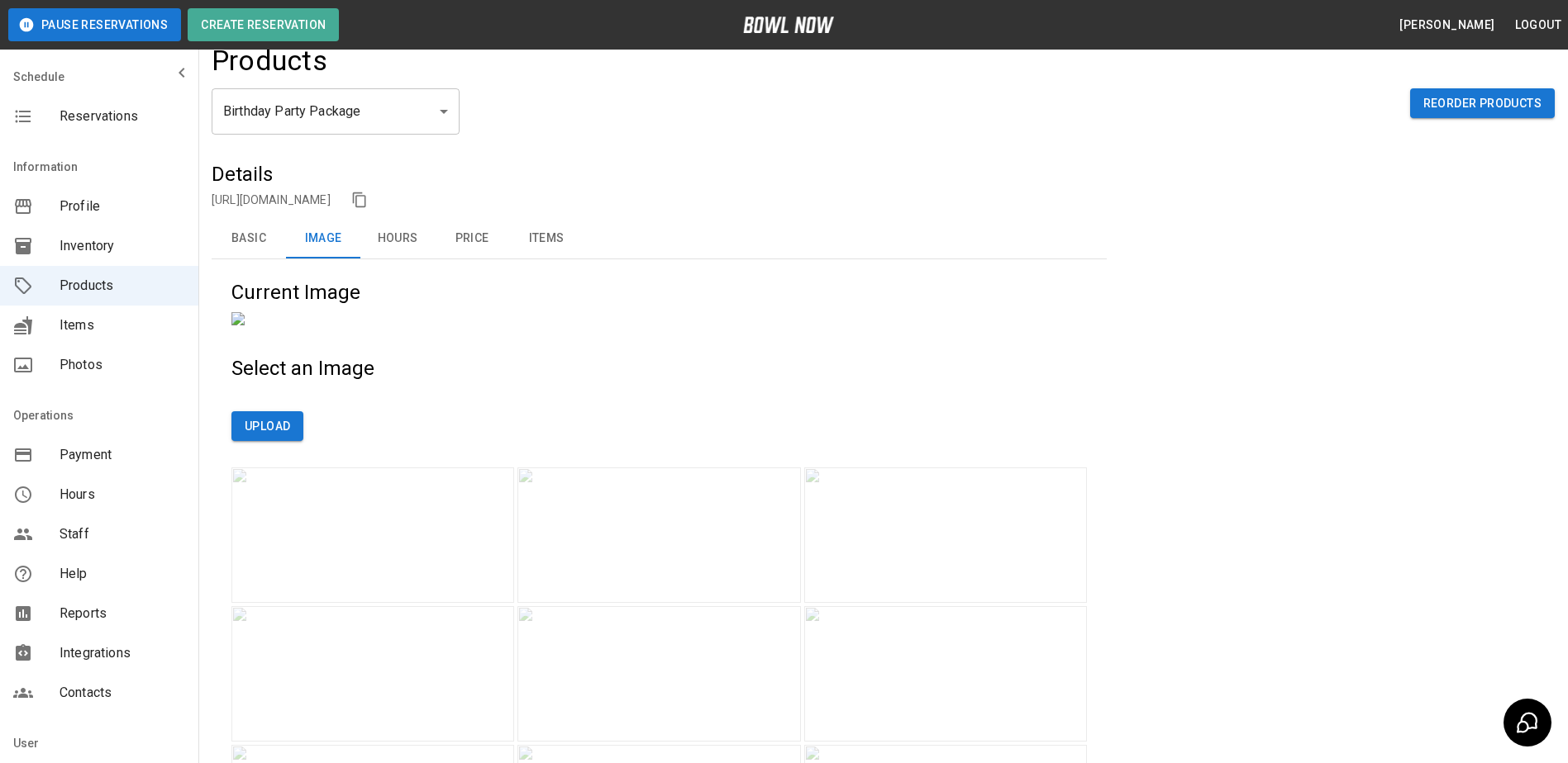
click at [244, 326] on img at bounding box center [239, 319] width 14 height 14
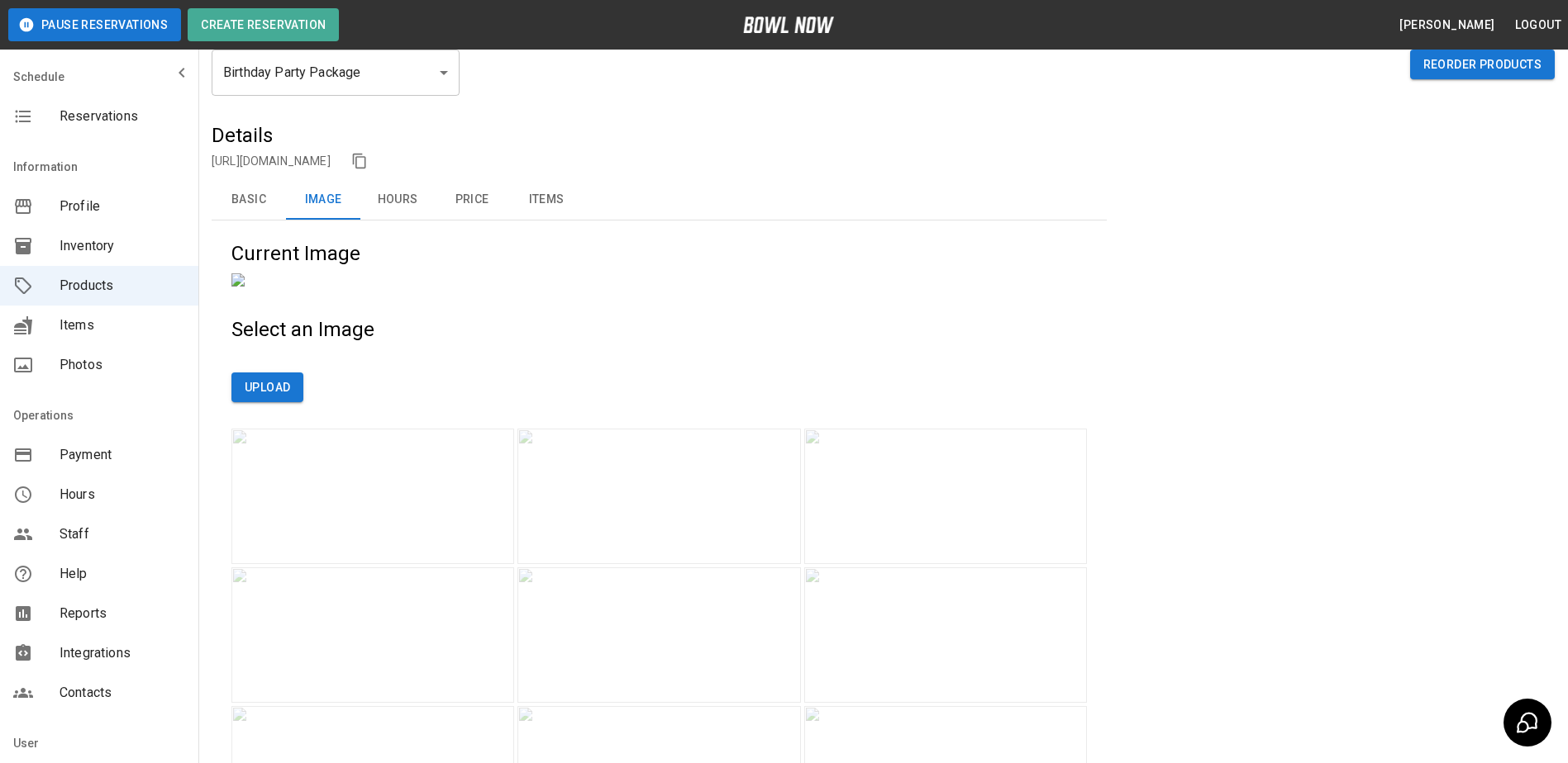
scroll to position [0, 0]
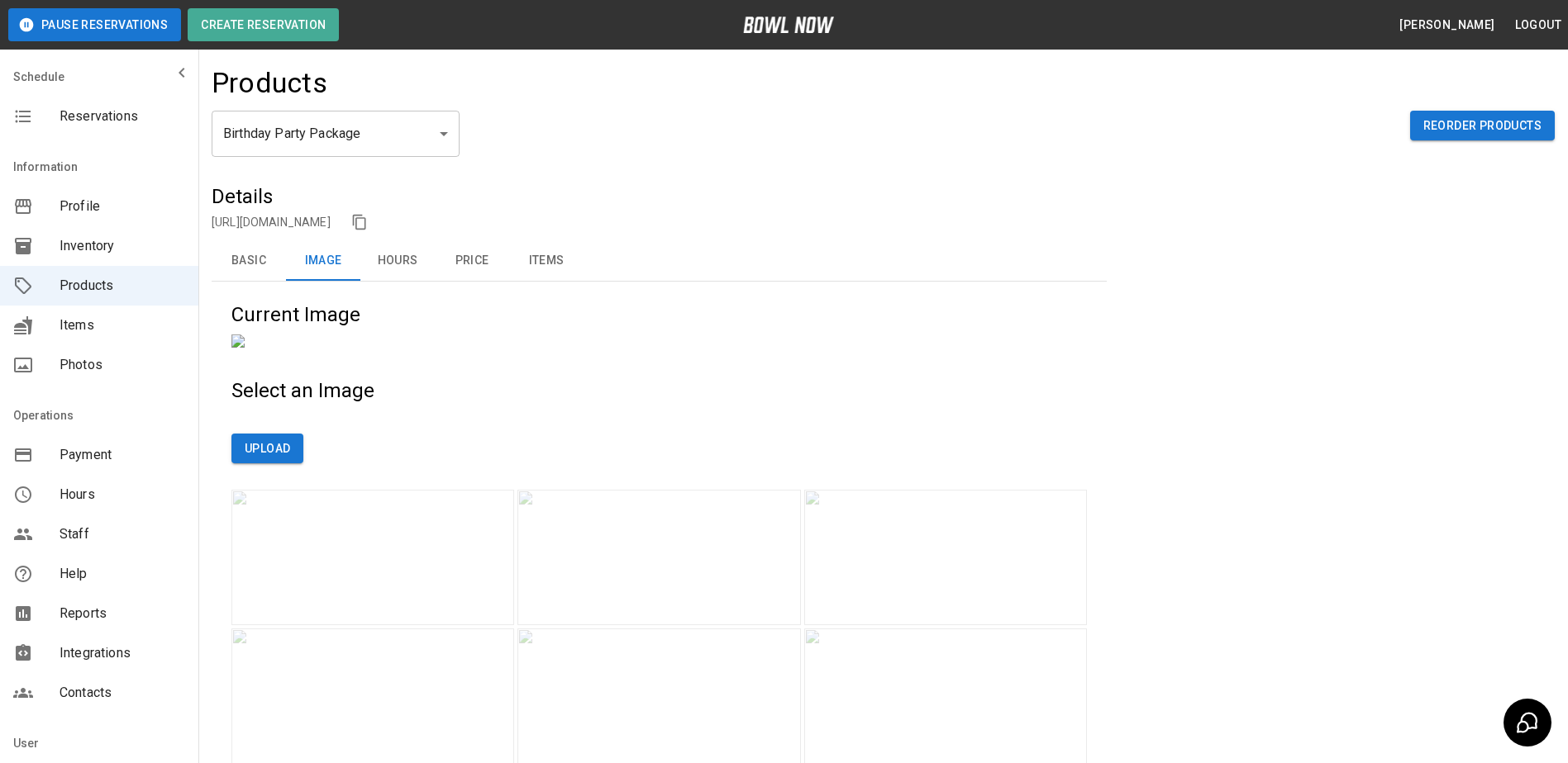
click at [399, 255] on button "Hours" at bounding box center [397, 261] width 75 height 40
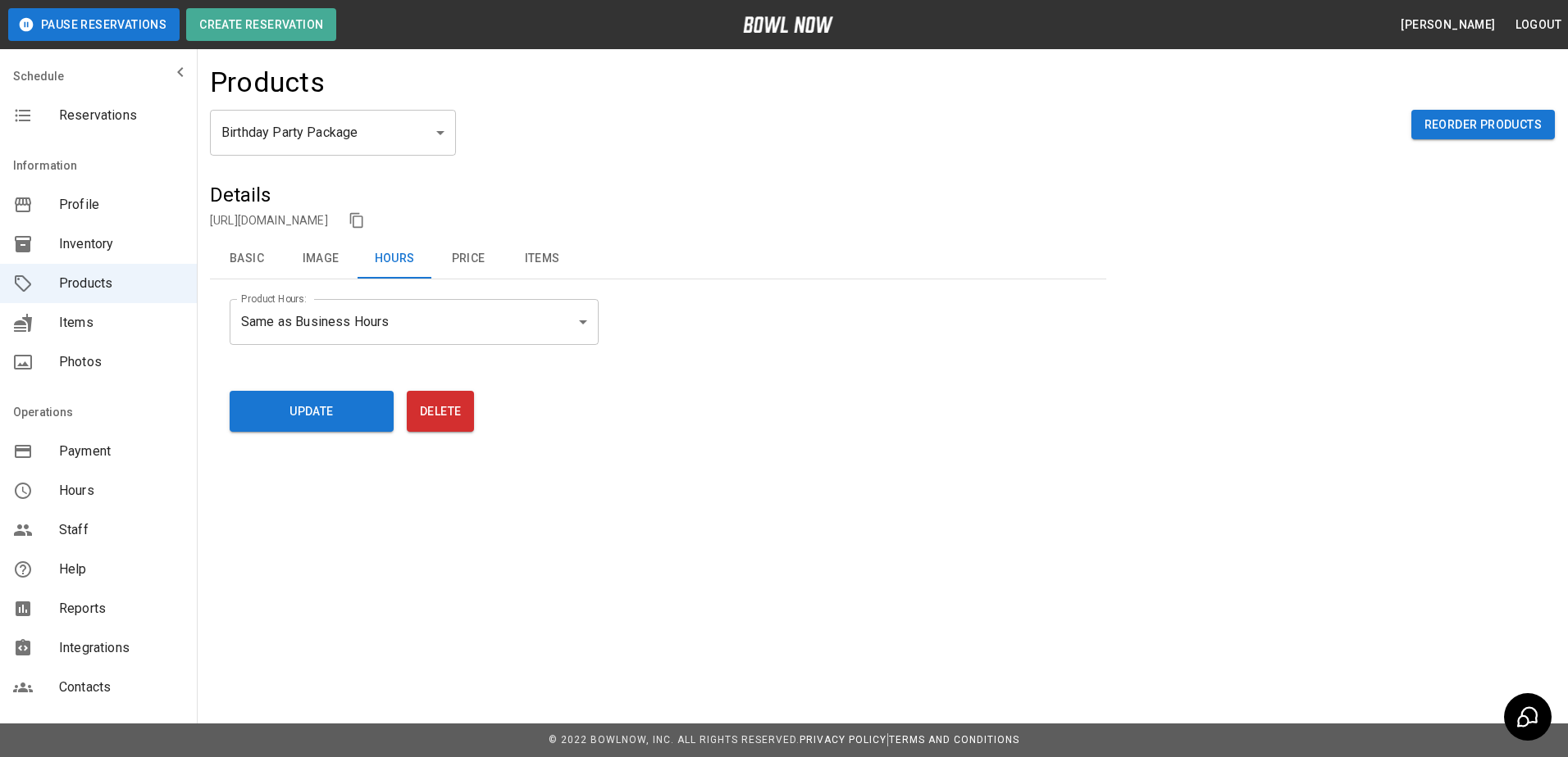
click at [255, 258] on button "Basic" at bounding box center [247, 259] width 74 height 40
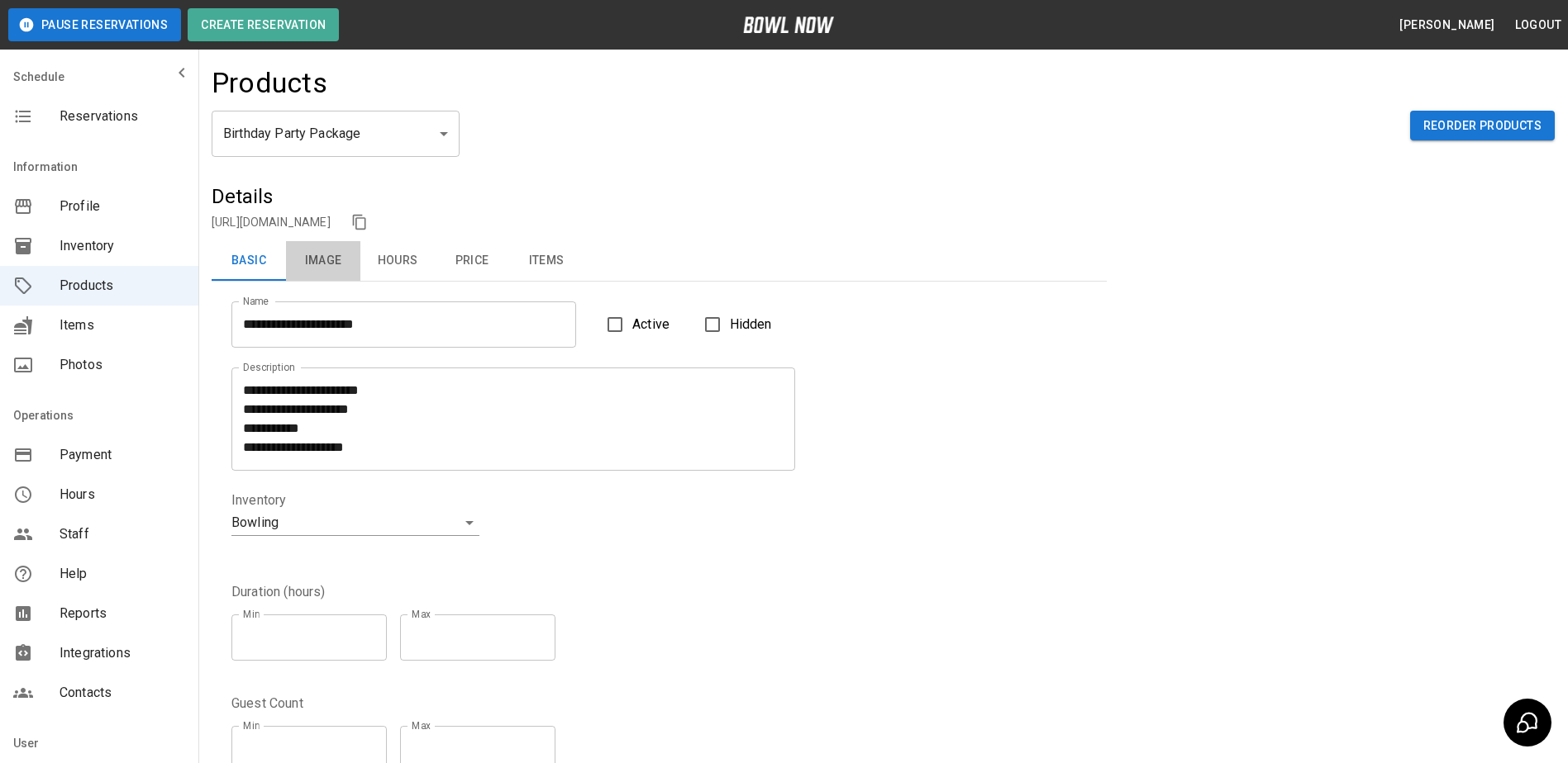
click at [330, 256] on button "Image" at bounding box center [323, 261] width 75 height 40
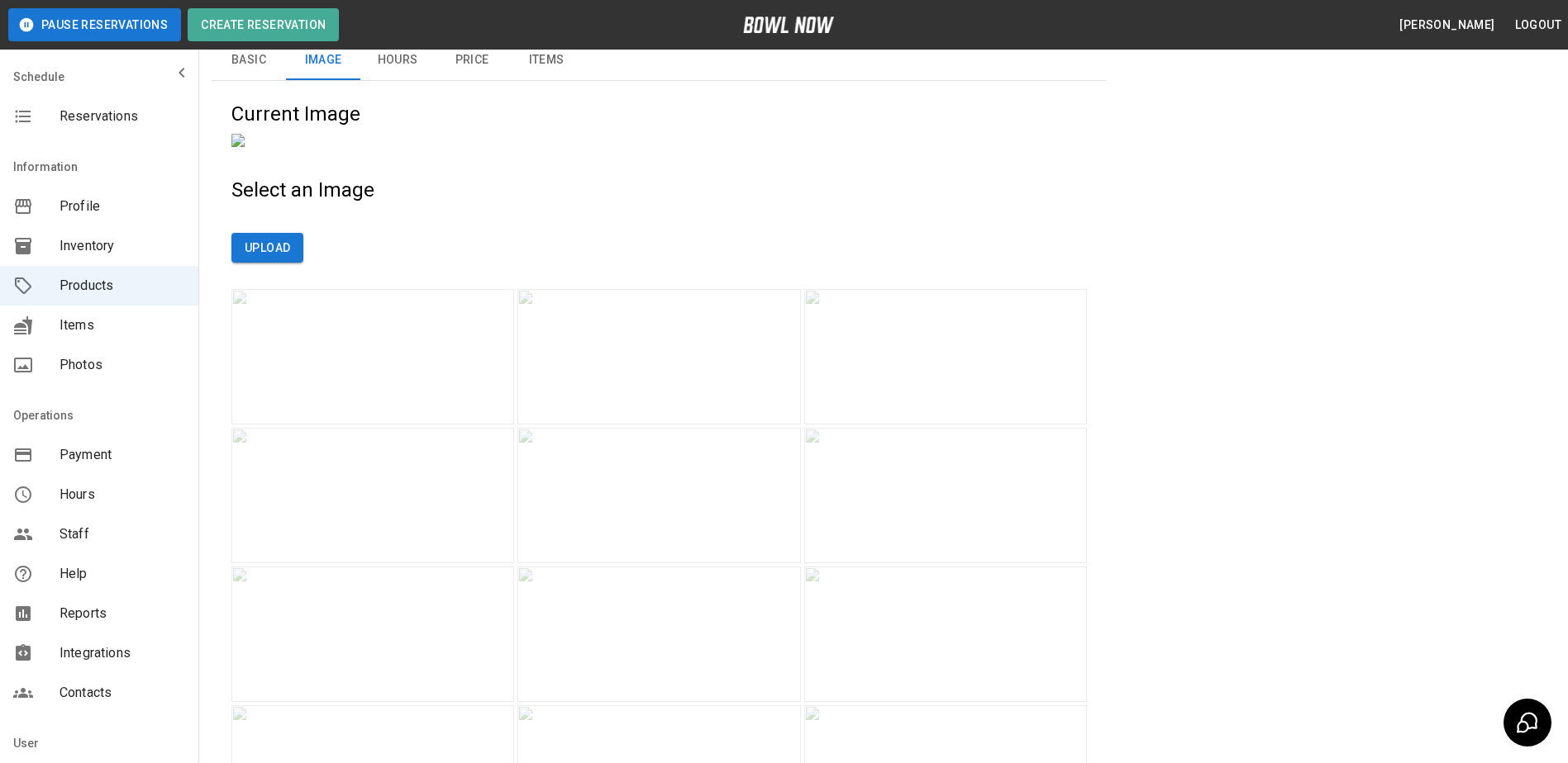
scroll to position [196, 0]
click at [798, 569] on img at bounding box center [658, 501] width 283 height 136
